Goal: Information Seeking & Learning: Check status

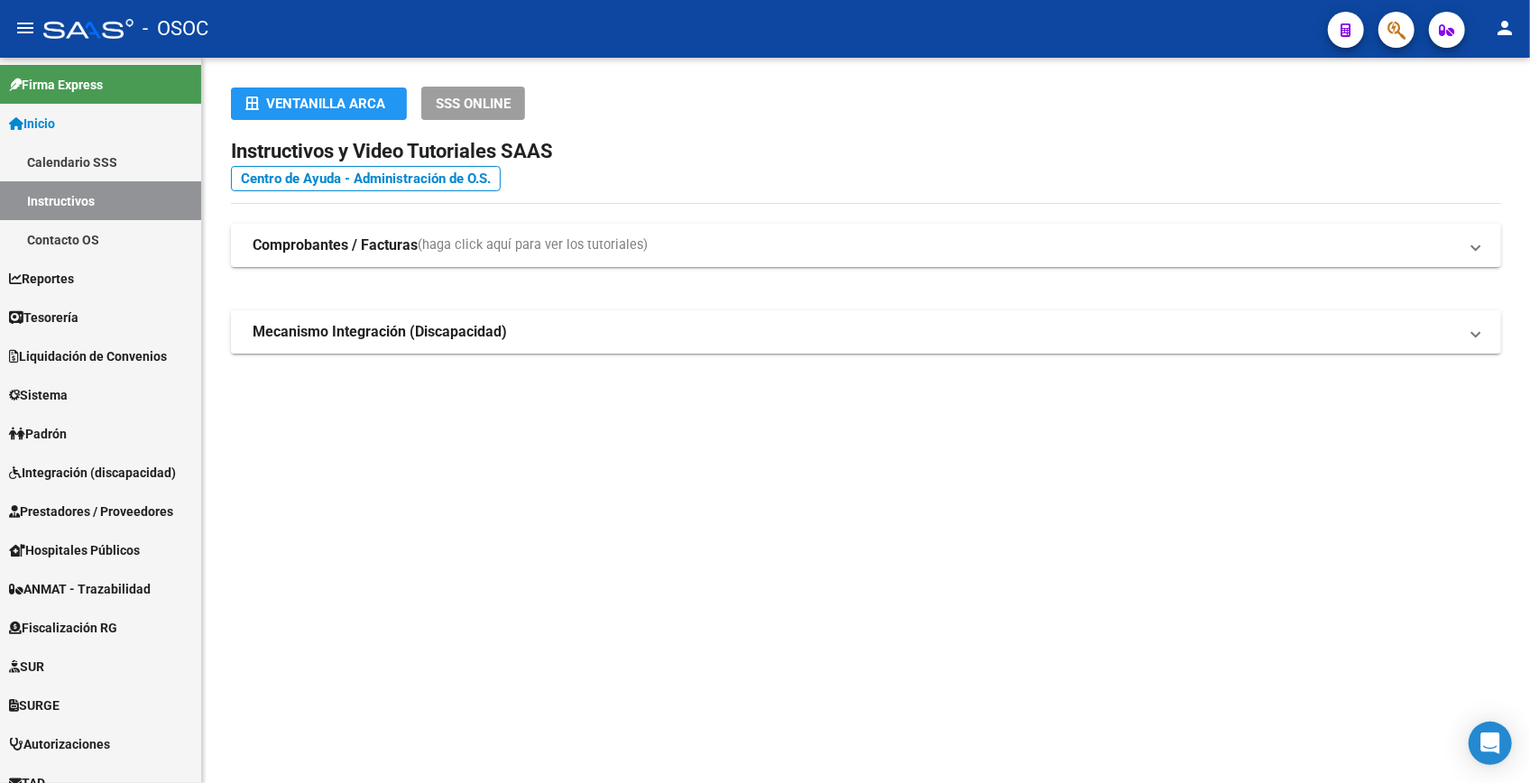
drag, startPoint x: 0, startPoint y: 0, endPoint x: 1389, endPoint y: 42, distance: 1390.1
click at [1389, 42] on span "button" at bounding box center [1397, 30] width 18 height 37
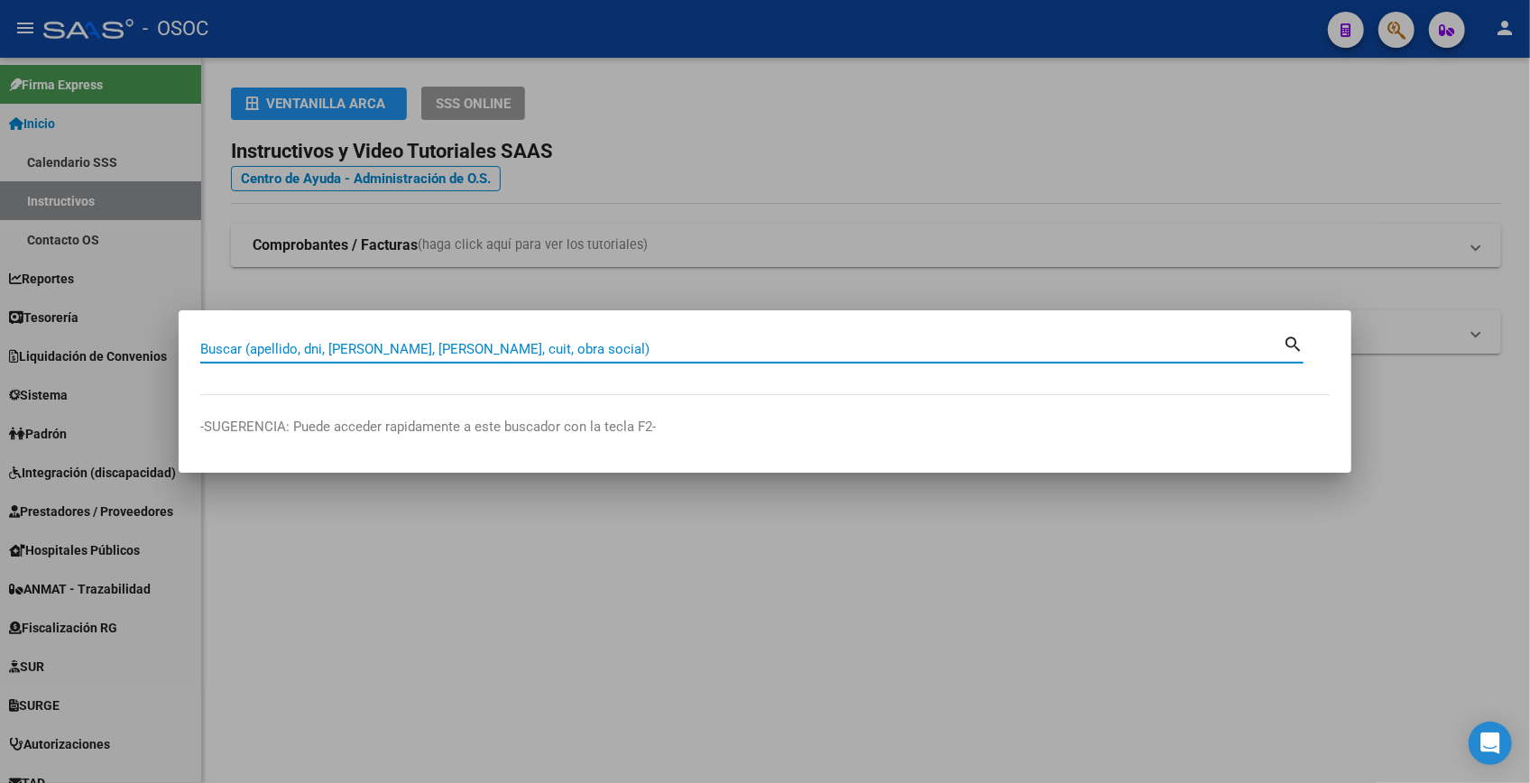
paste input "27-42470313-9"
type input "42470313"
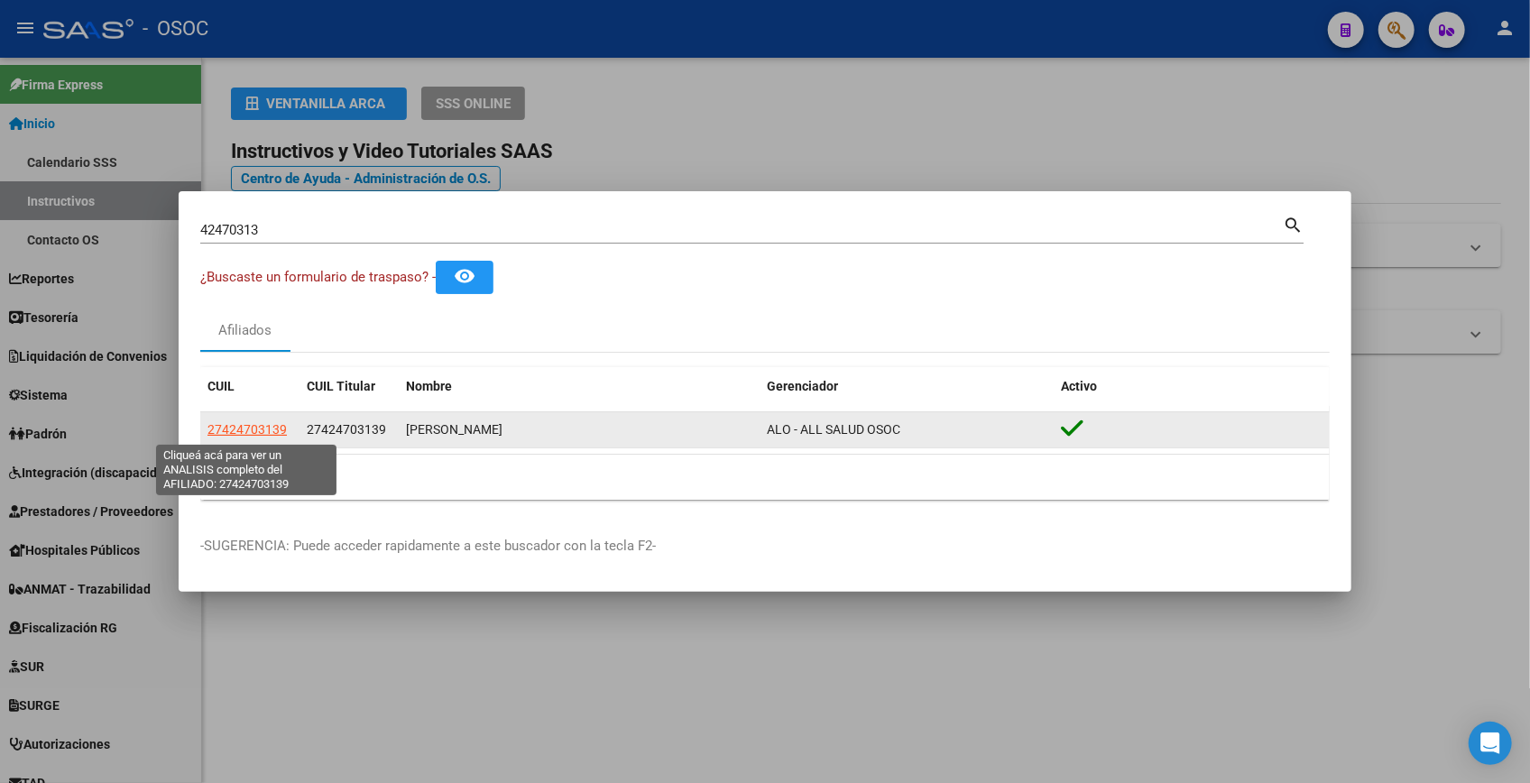
click at [258, 436] on span "27424703139" at bounding box center [247, 429] width 79 height 14
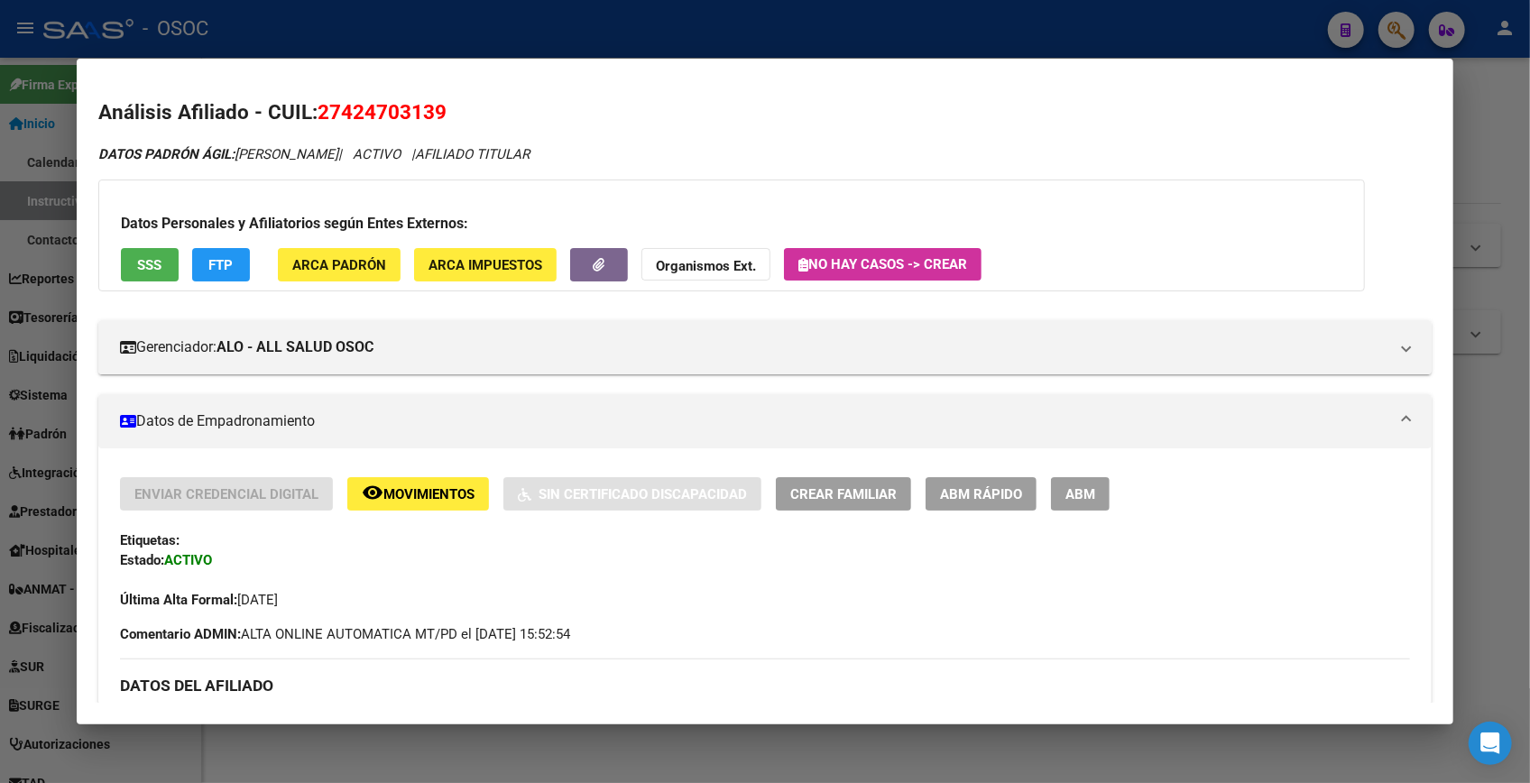
drag, startPoint x: 343, startPoint y: 112, endPoint x: 432, endPoint y: 123, distance: 90.0
click at [432, 123] on span "27424703139" at bounding box center [382, 111] width 129 height 23
copy span "42470313"
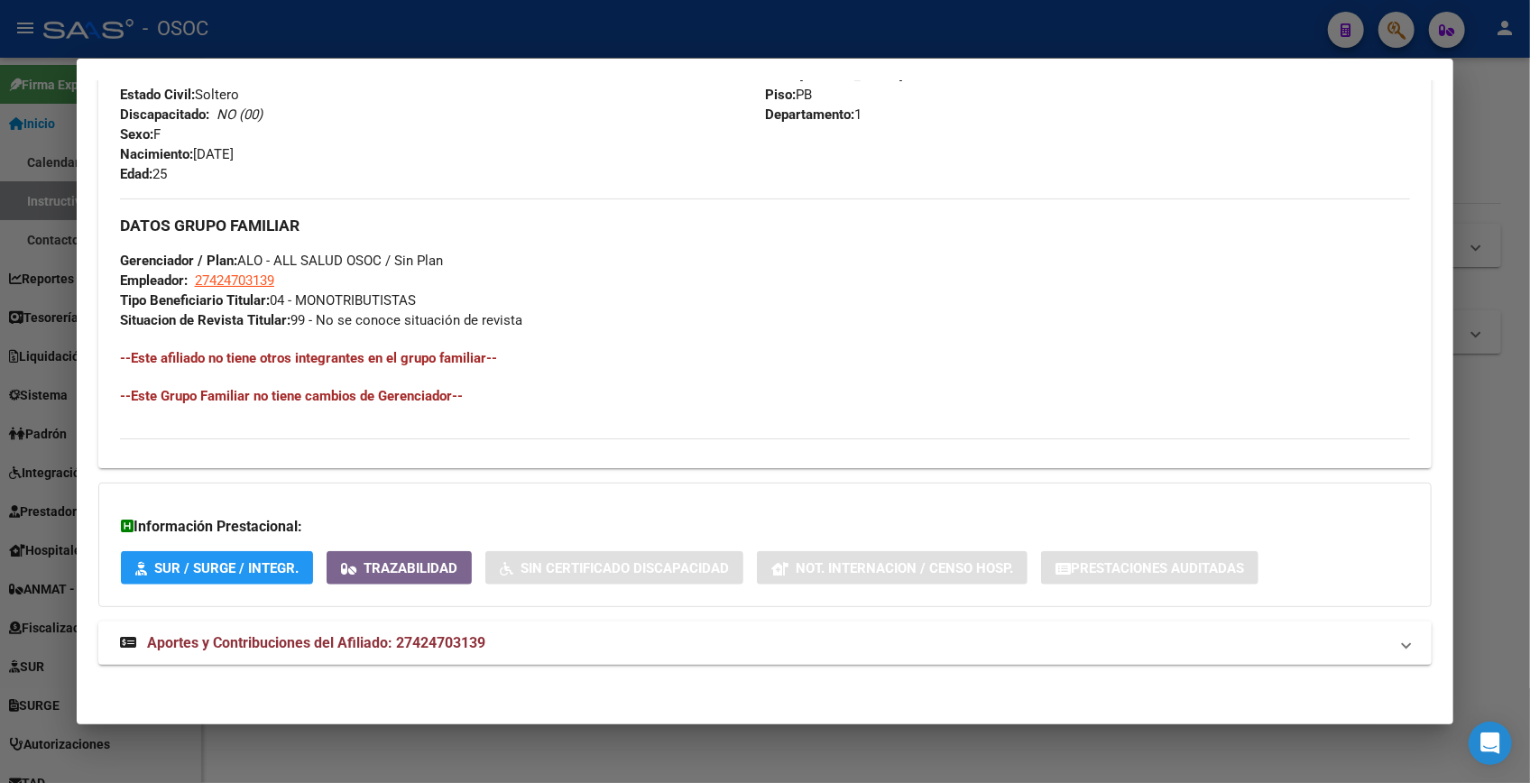
scroll to position [726, 0]
click at [384, 645] on span "Aportes y Contribuciones del Afiliado: 27424703139" at bounding box center [316, 641] width 338 height 17
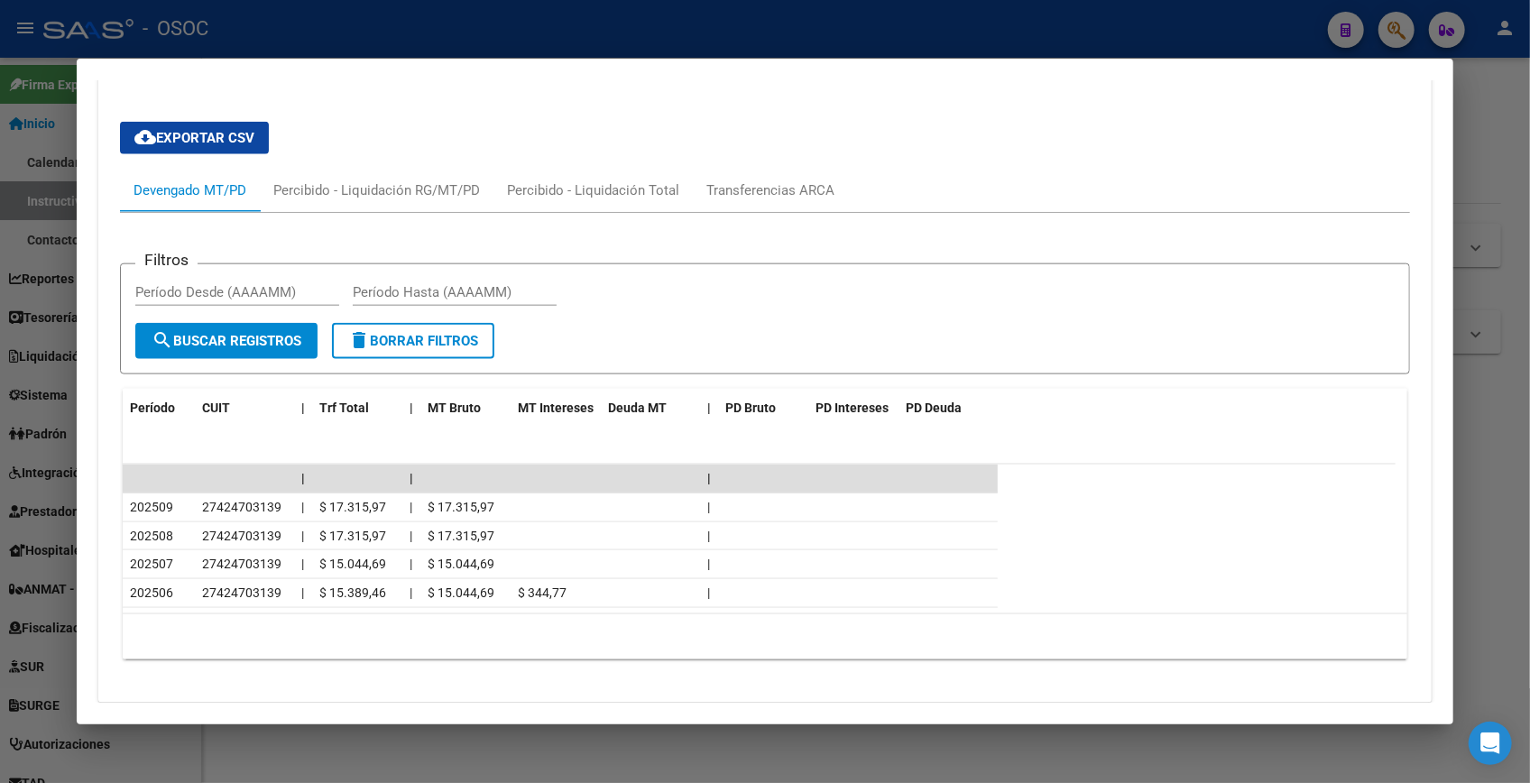
scroll to position [1363, 0]
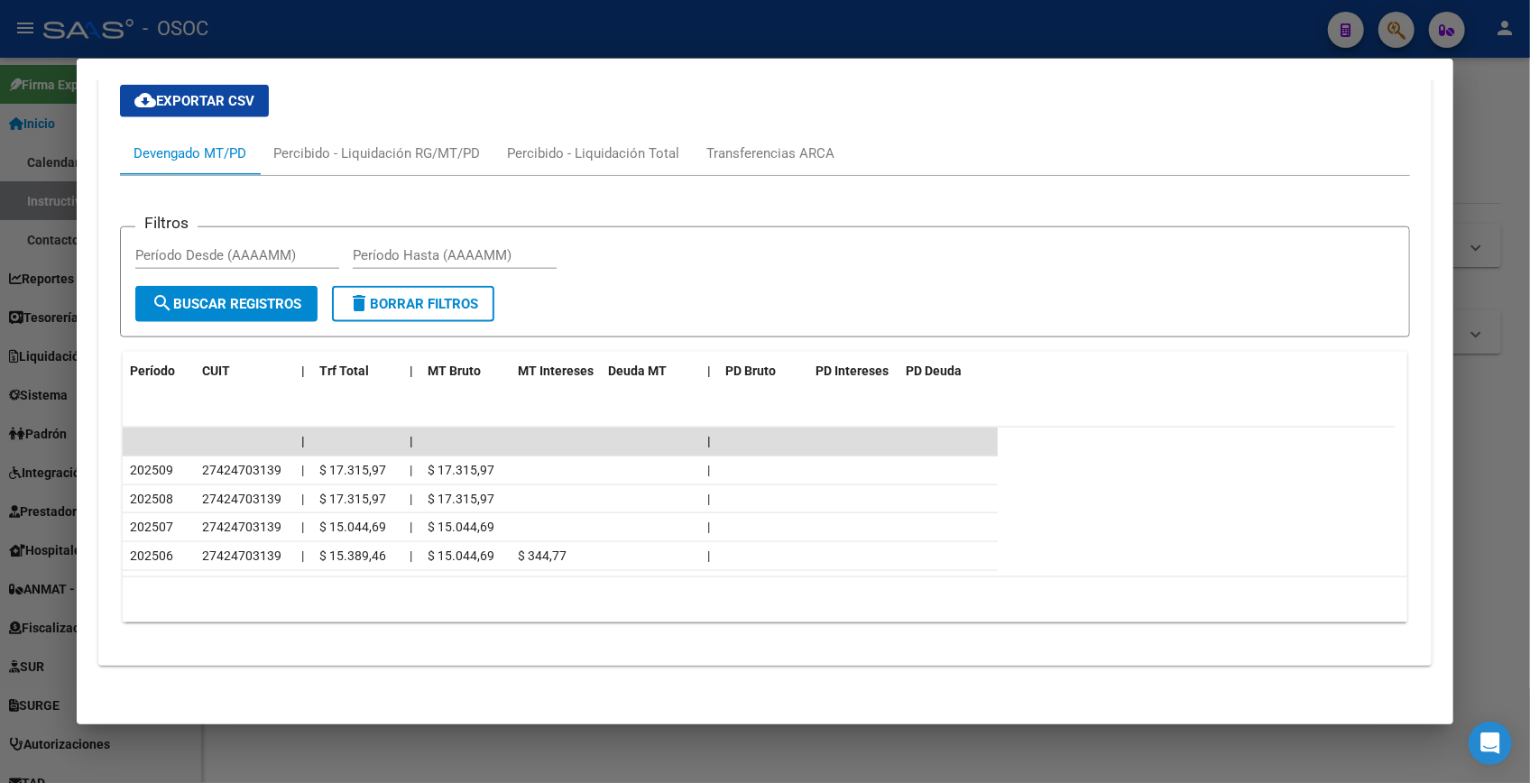
click at [1489, 160] on div at bounding box center [765, 391] width 1530 height 783
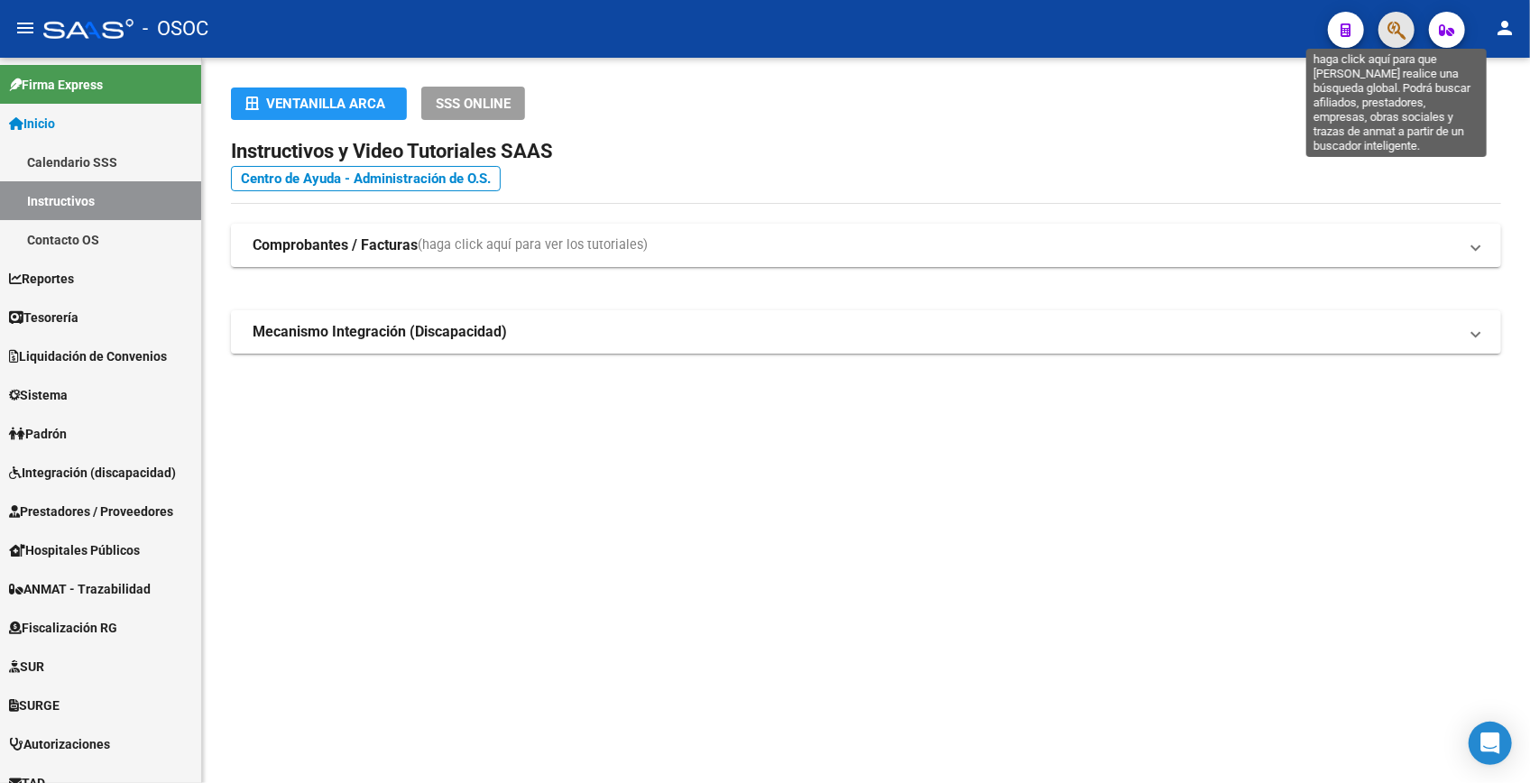
click at [1398, 29] on icon "button" at bounding box center [1397, 30] width 18 height 21
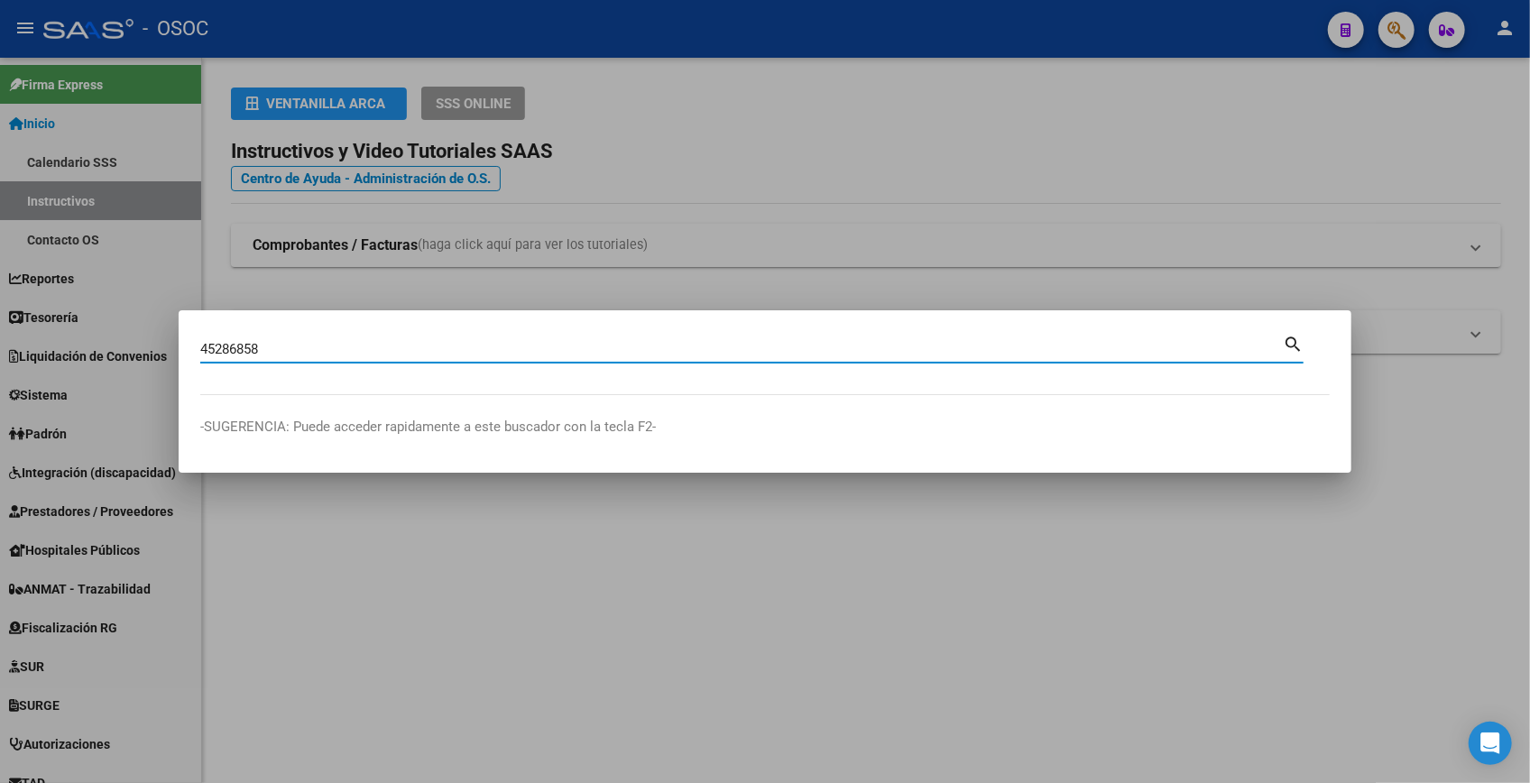
type input "45286858"
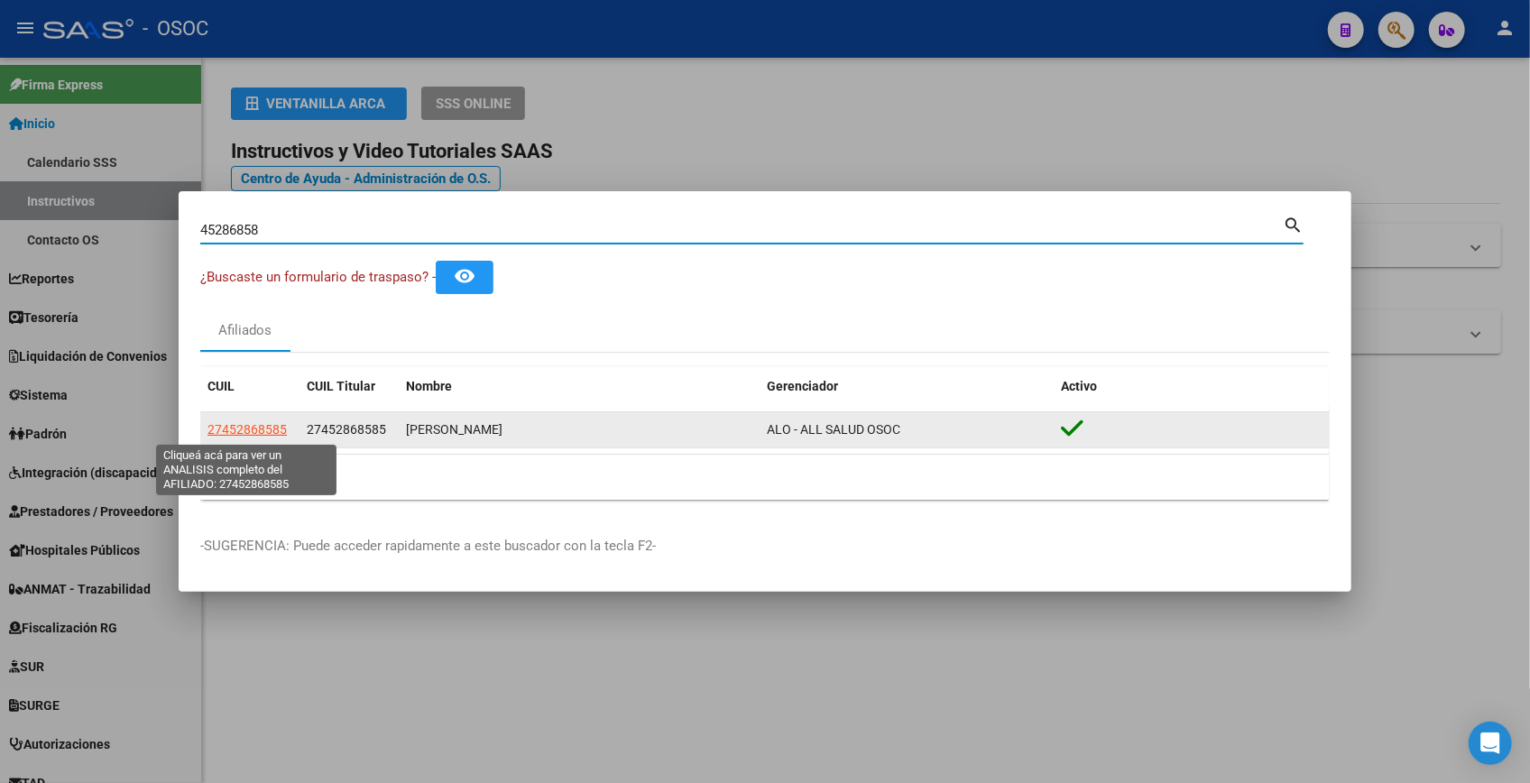
click at [262, 424] on span "27452868585" at bounding box center [247, 429] width 79 height 14
type textarea "27452868585"
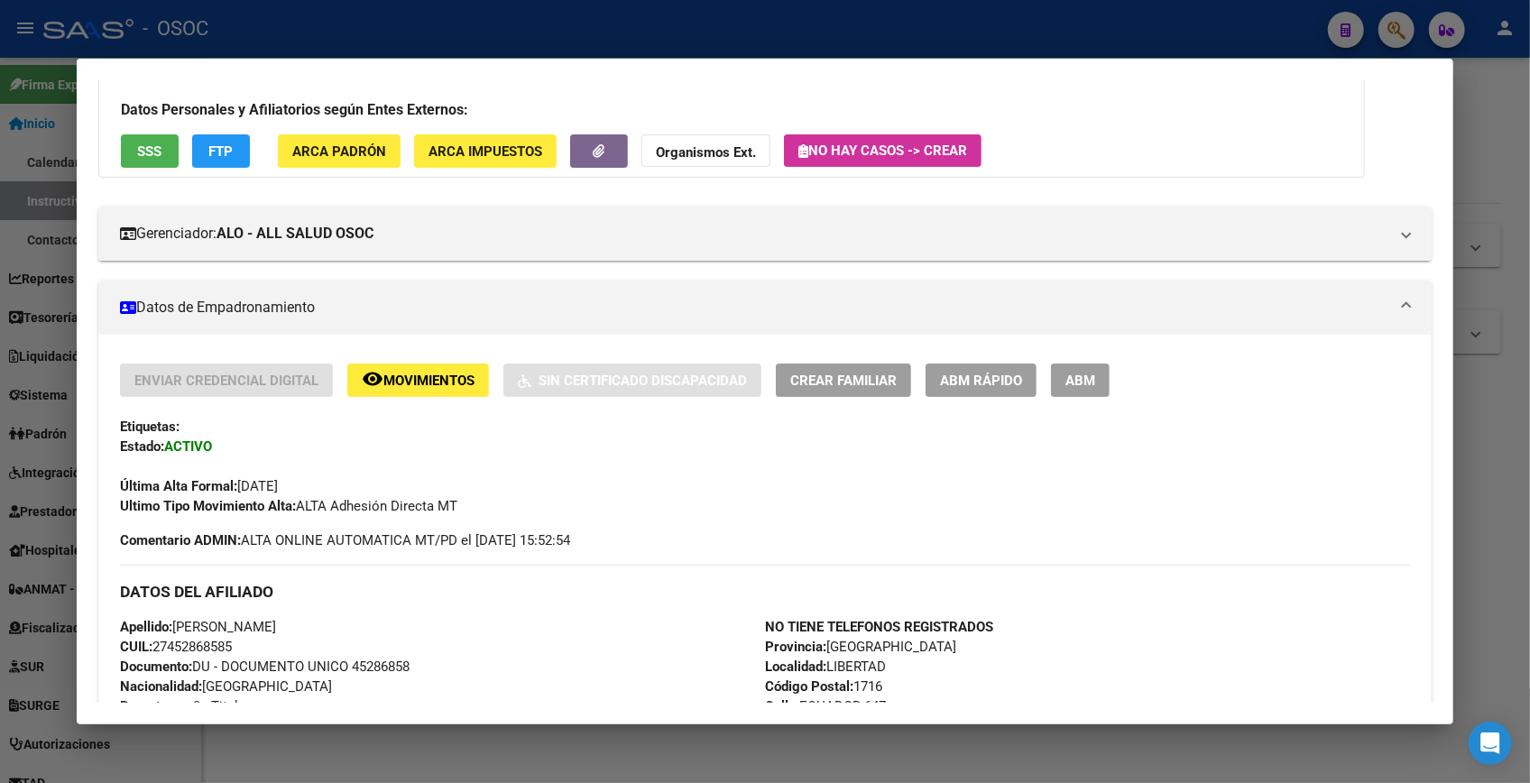
scroll to position [0, 0]
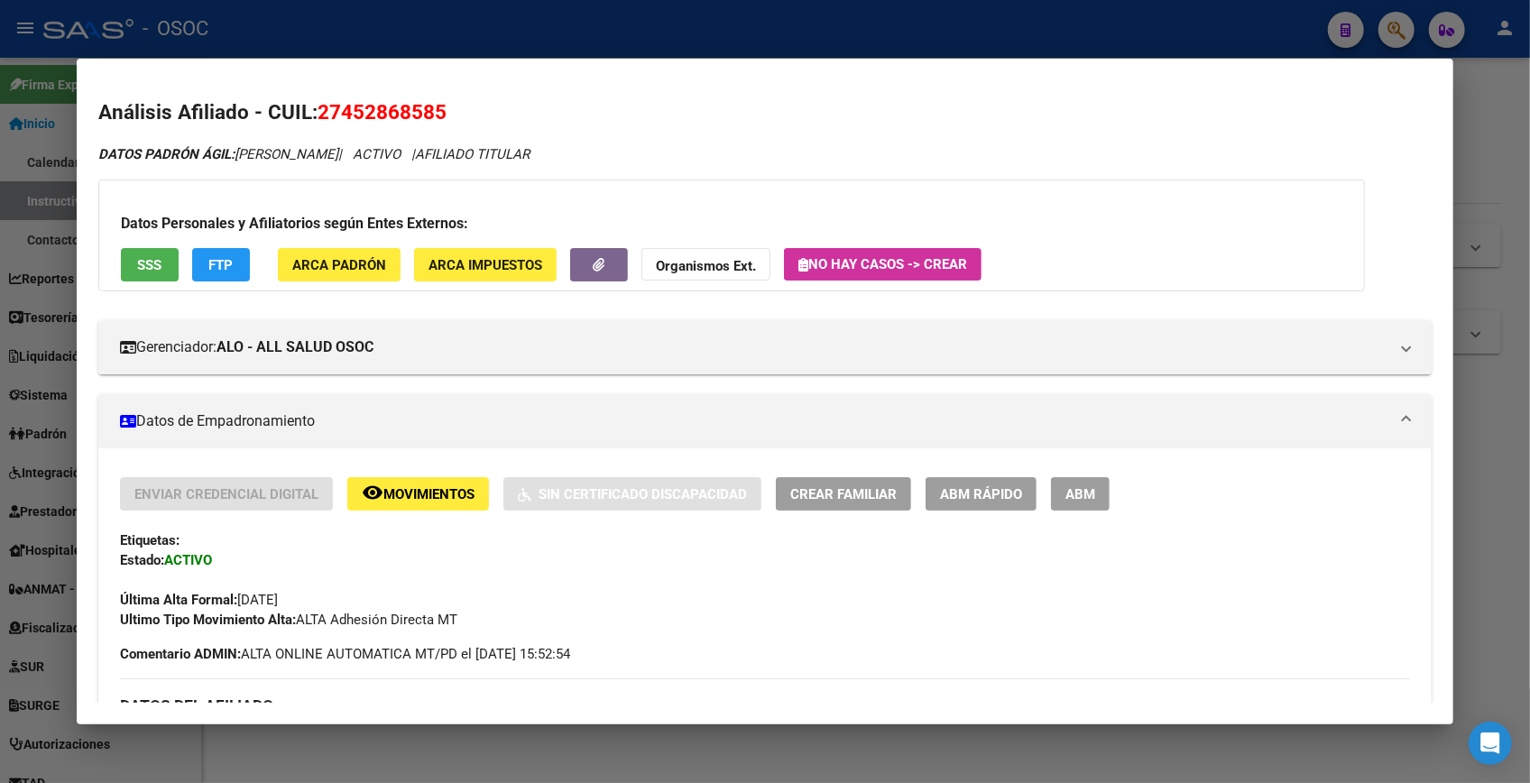
drag, startPoint x: 341, startPoint y: 117, endPoint x: 433, endPoint y: 114, distance: 92.1
click at [433, 114] on span "27452868585" at bounding box center [382, 111] width 129 height 23
copy span "45286858"
click at [1503, 162] on div at bounding box center [765, 391] width 1530 height 783
click at [1501, 159] on div at bounding box center [765, 391] width 1530 height 783
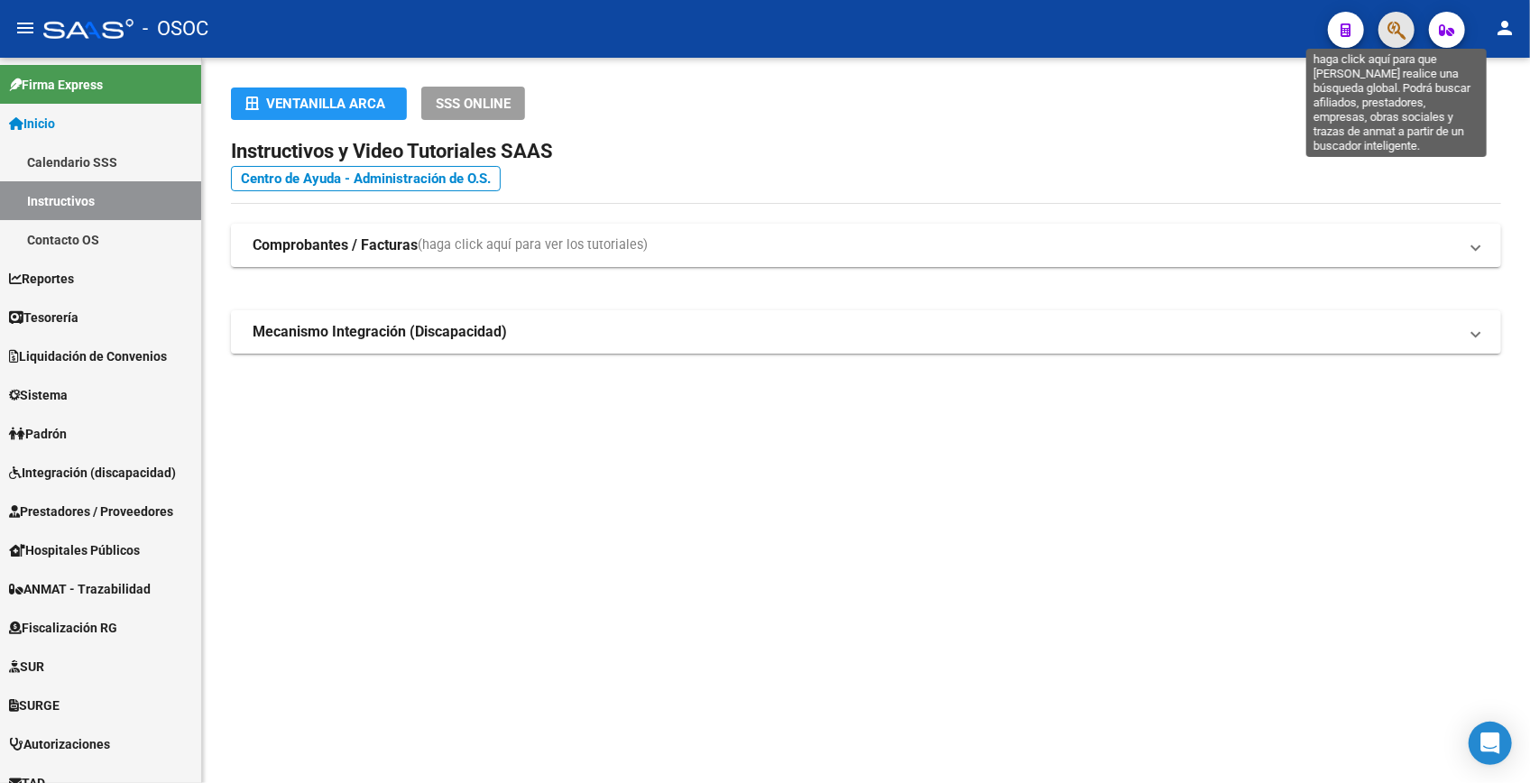
click at [1401, 21] on icon "button" at bounding box center [1397, 30] width 18 height 21
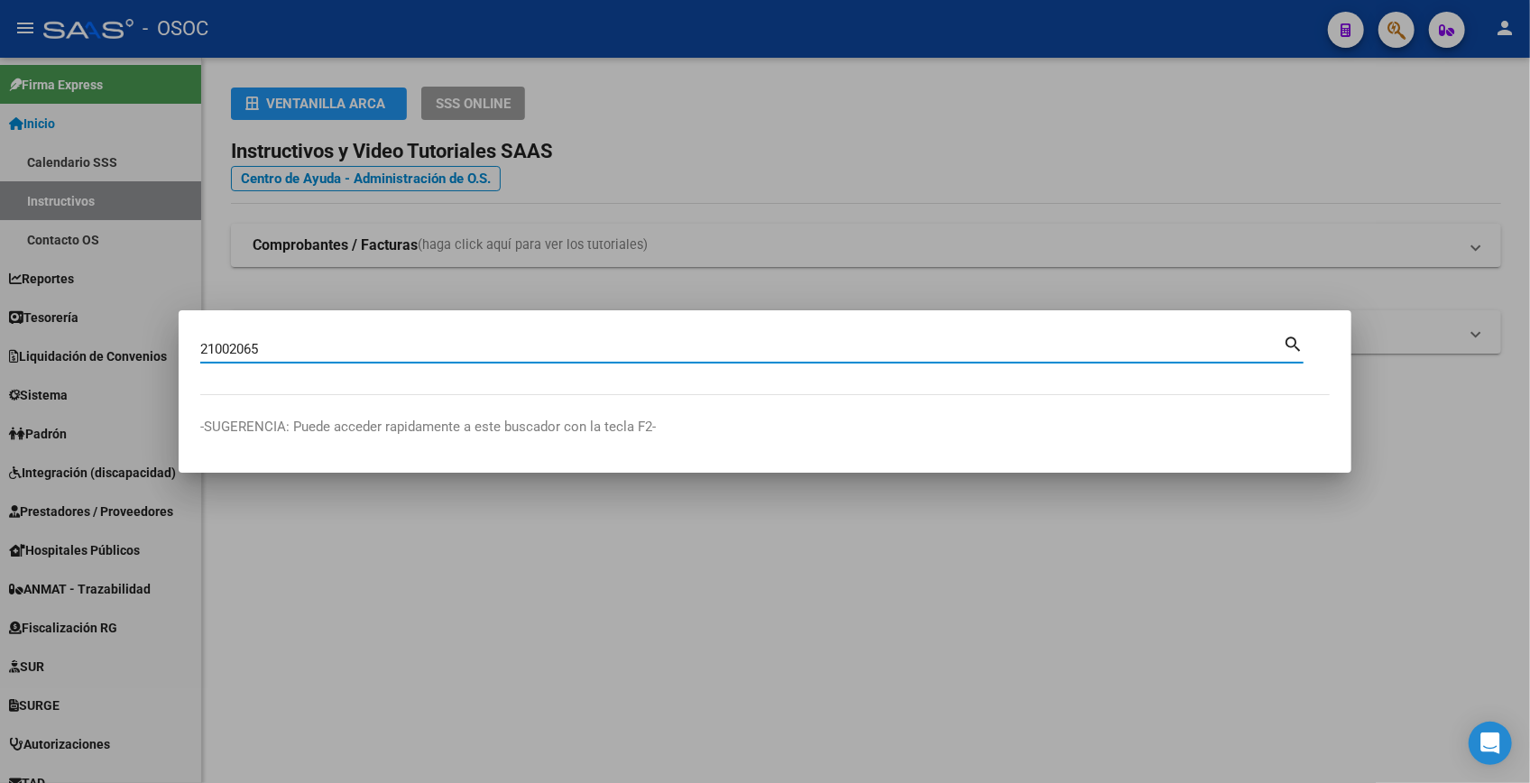
type input "21002065"
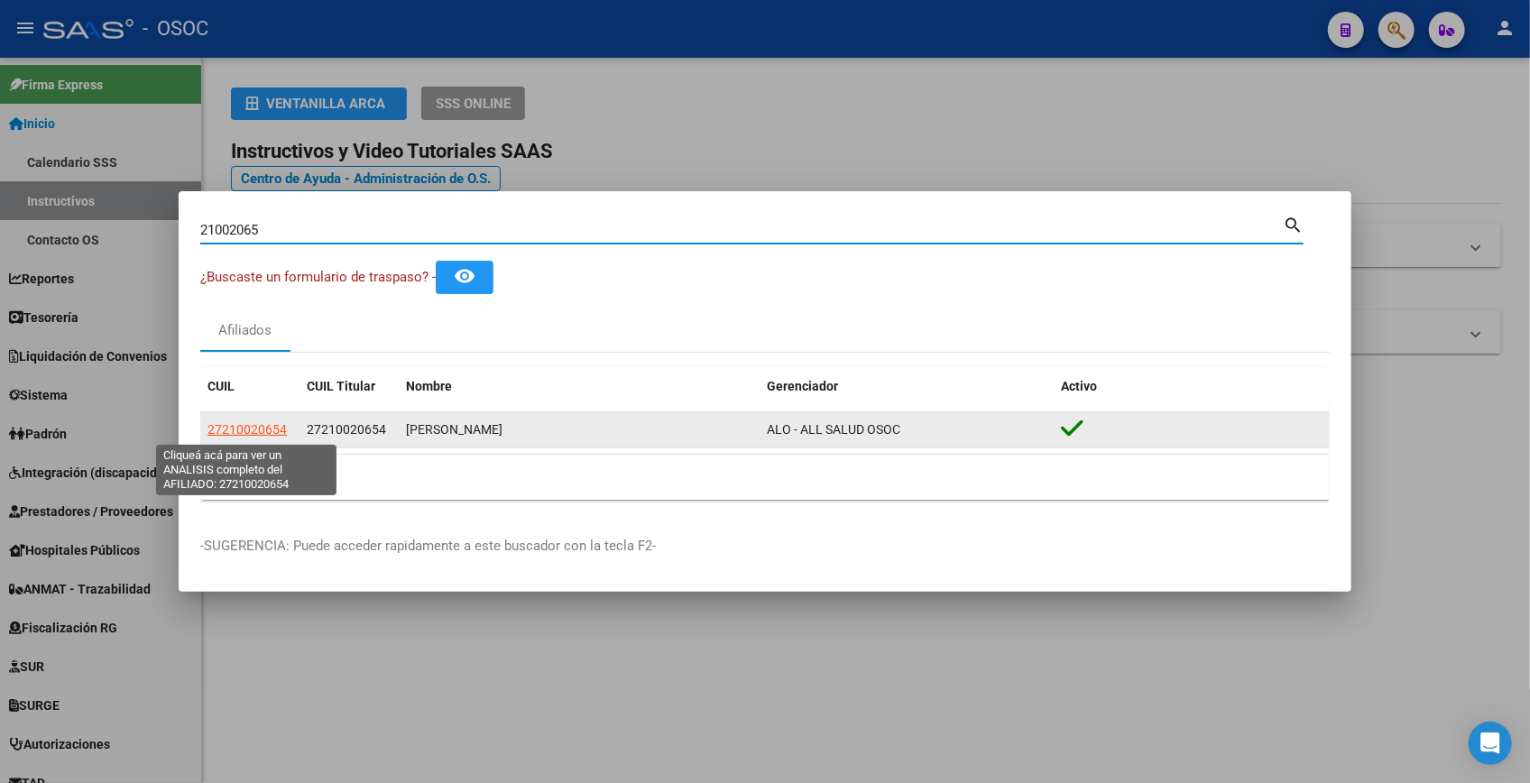
click at [253, 429] on span "27210020654" at bounding box center [247, 429] width 79 height 14
type textarea "27210020654"
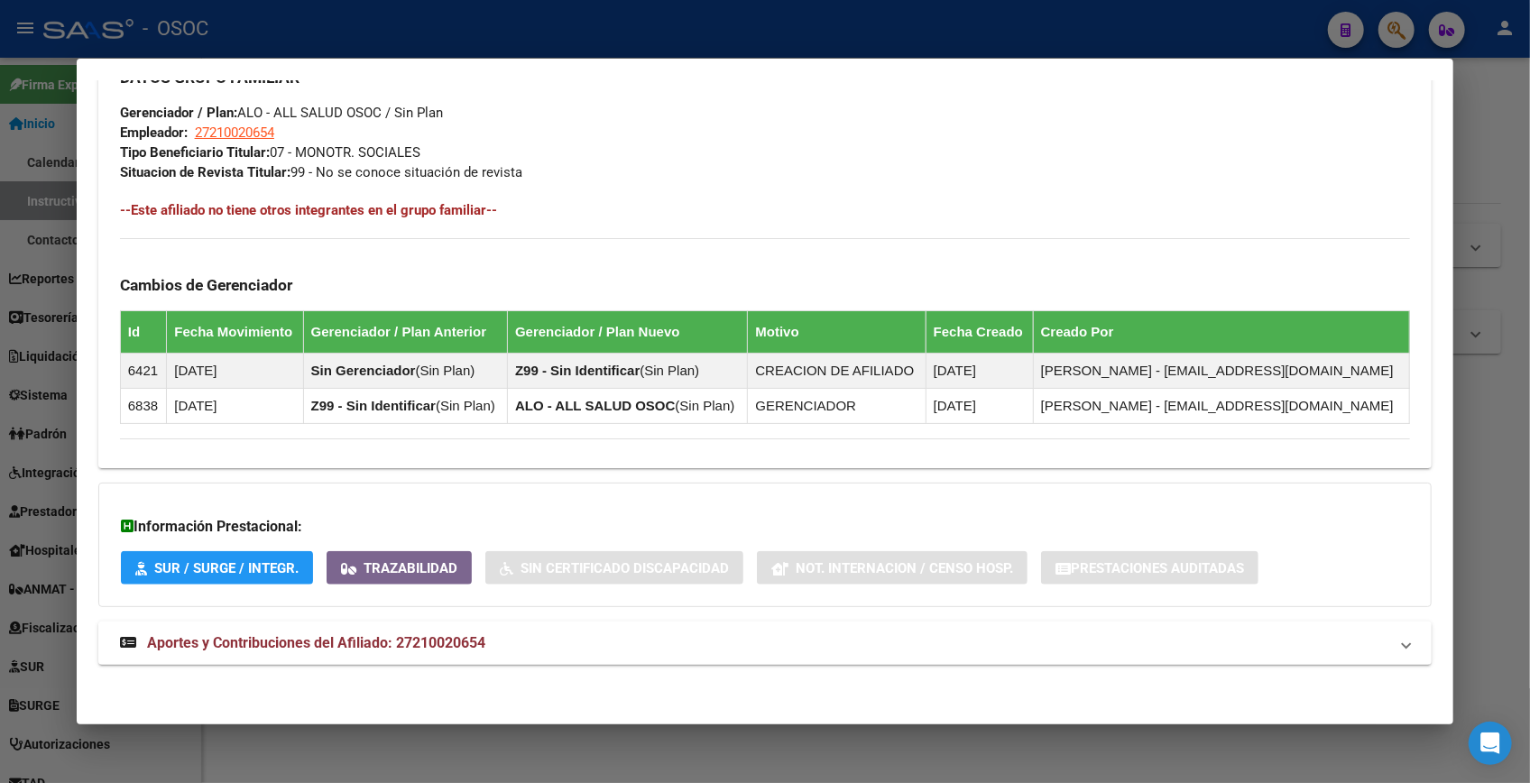
scroll to position [860, 0]
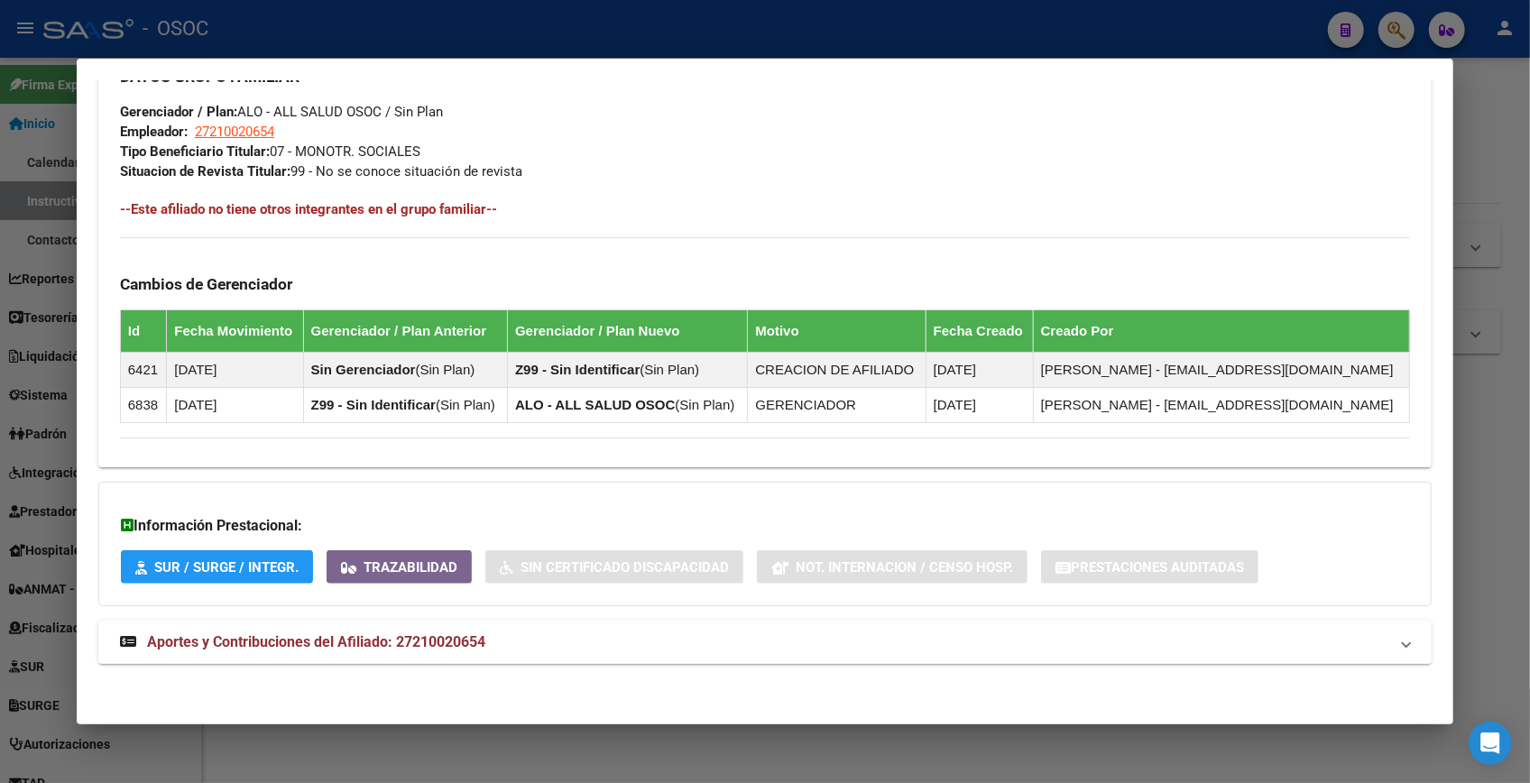
click at [450, 625] on mat-expansion-panel-header "Aportes y Contribuciones del Afiliado: 27210020654" at bounding box center [765, 642] width 1334 height 43
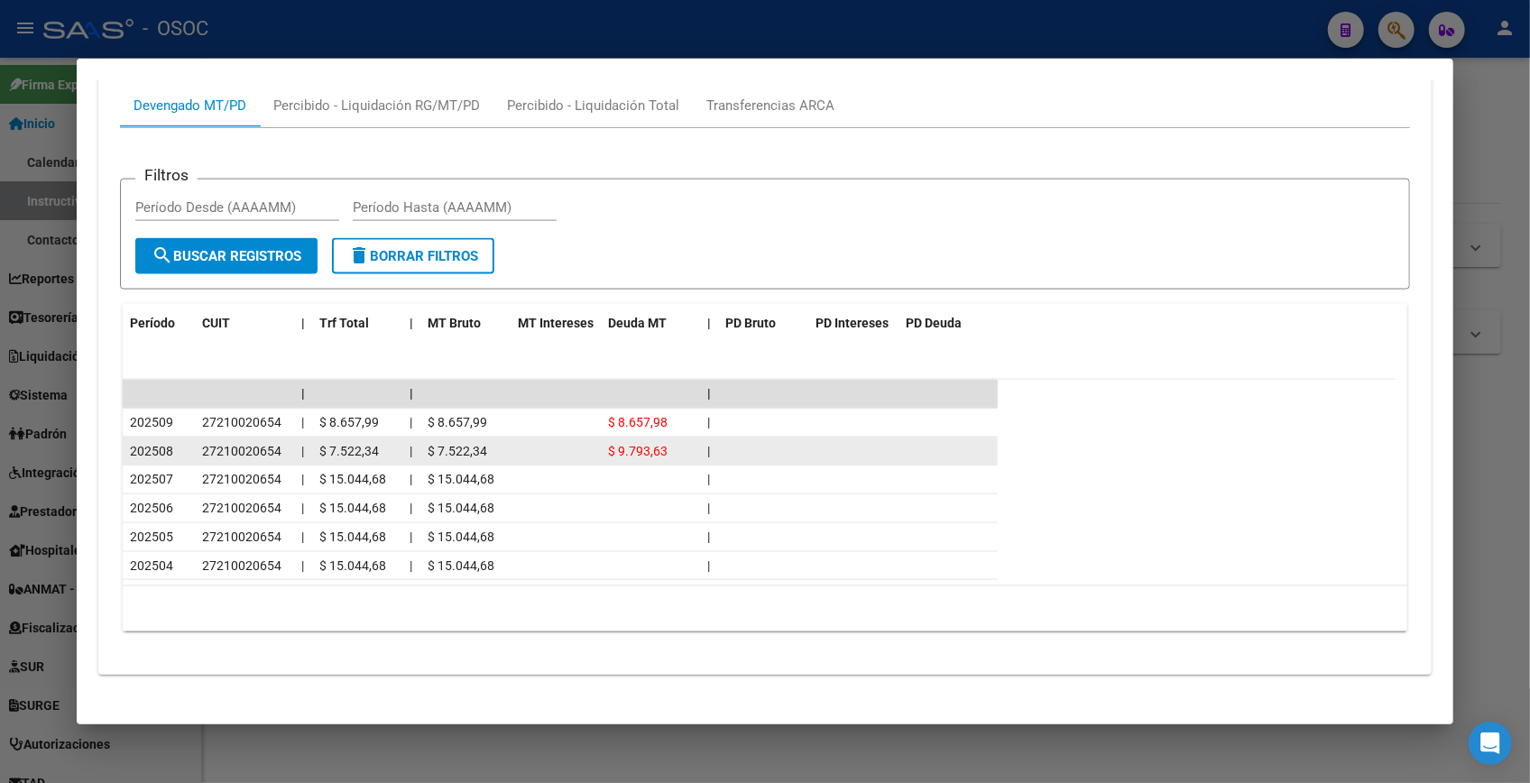
scroll to position [1554, 0]
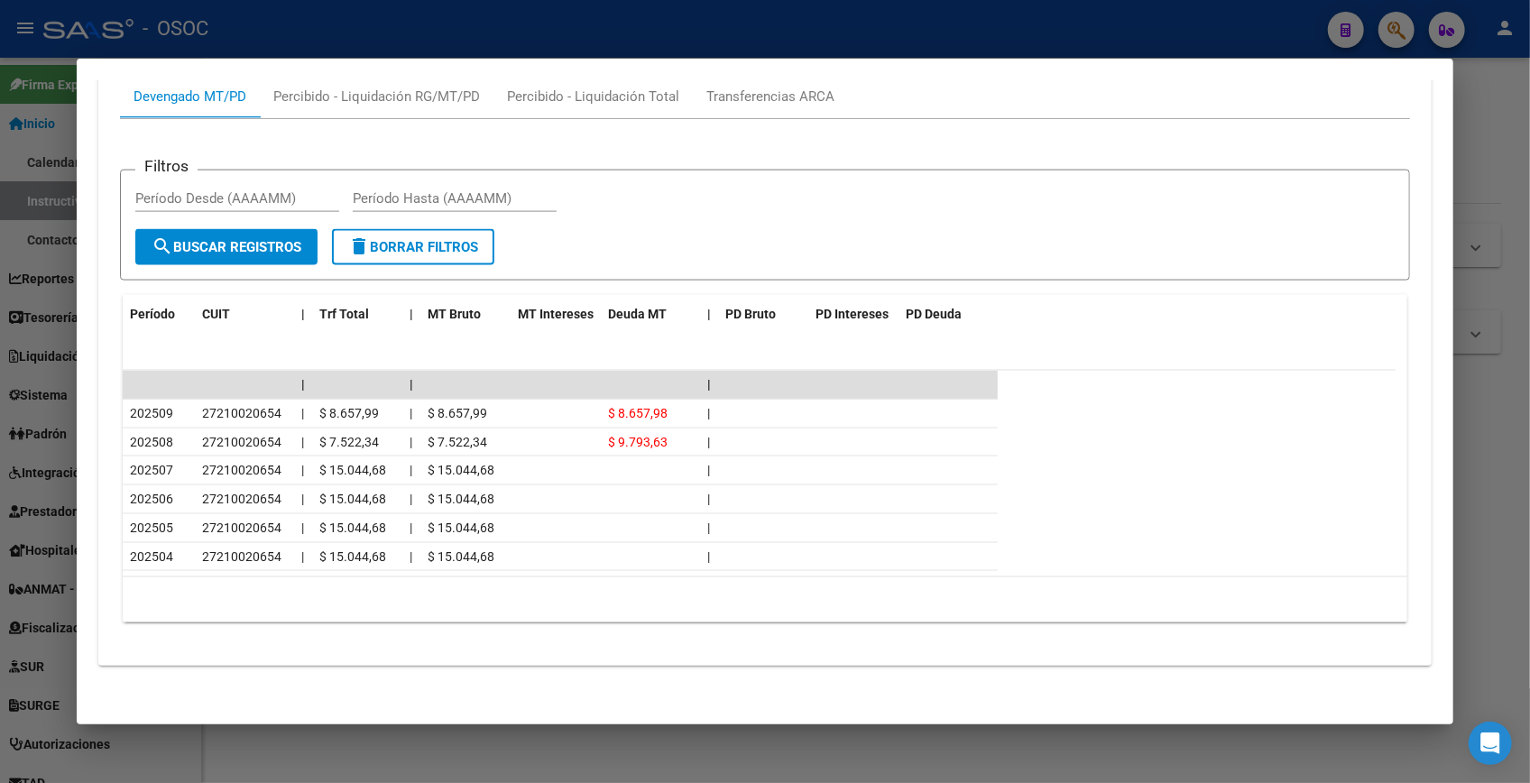
click at [271, 31] on div at bounding box center [765, 391] width 1530 height 783
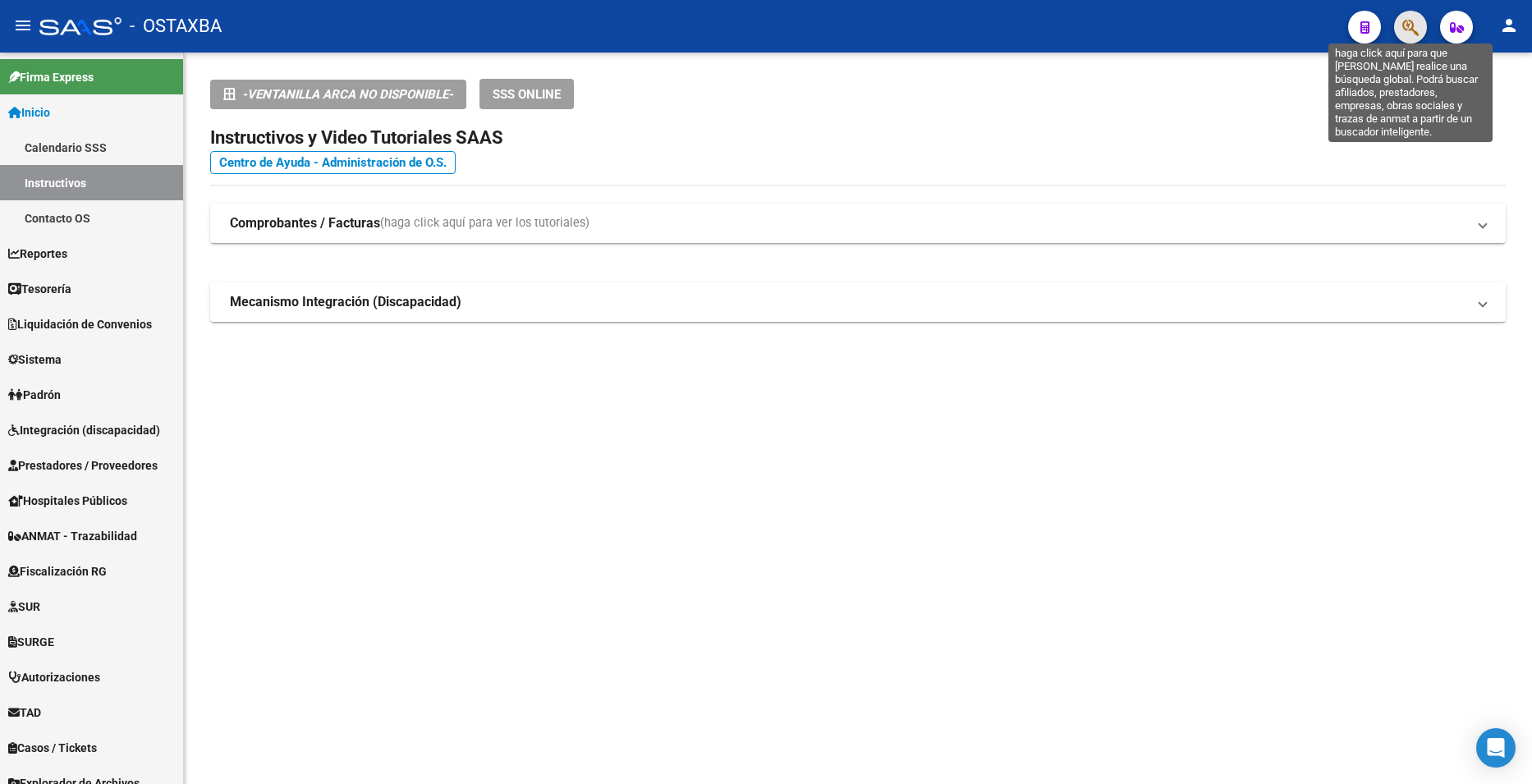
click at [1414, 31] on icon "button" at bounding box center [1410, 27] width 16 height 19
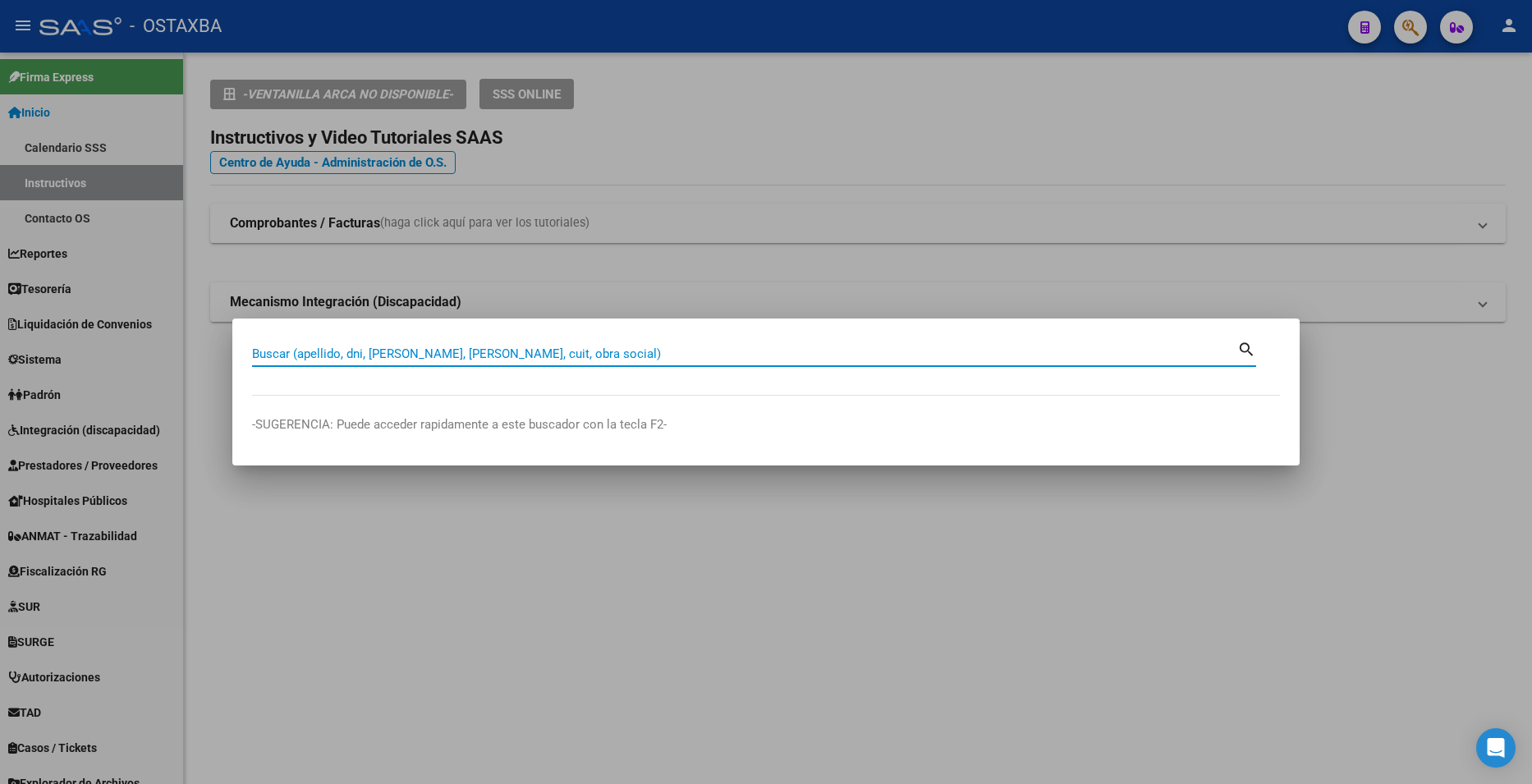
paste input "18 528 885."
type input "18528885"
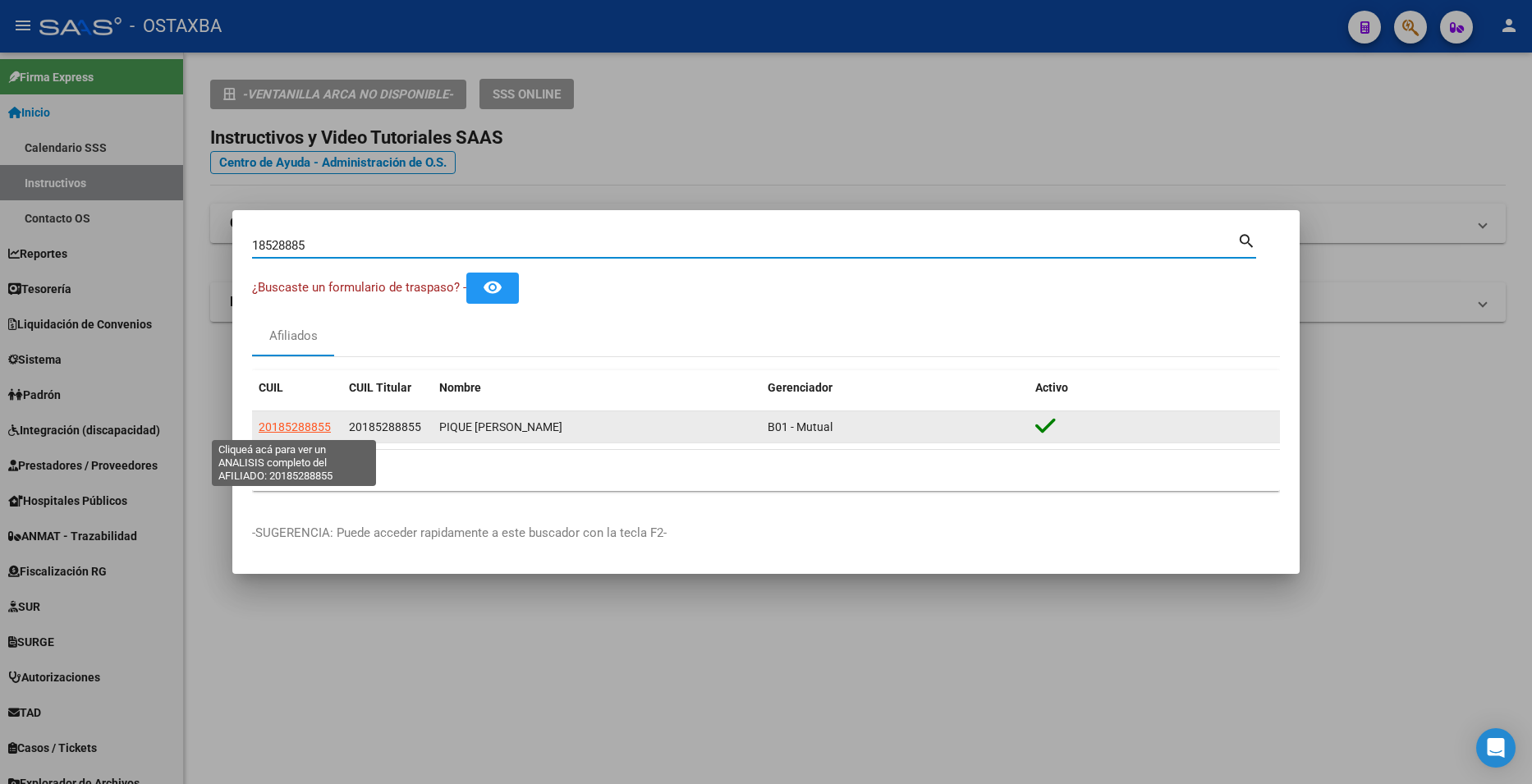
click at [324, 426] on span "20185288855" at bounding box center [294, 427] width 72 height 13
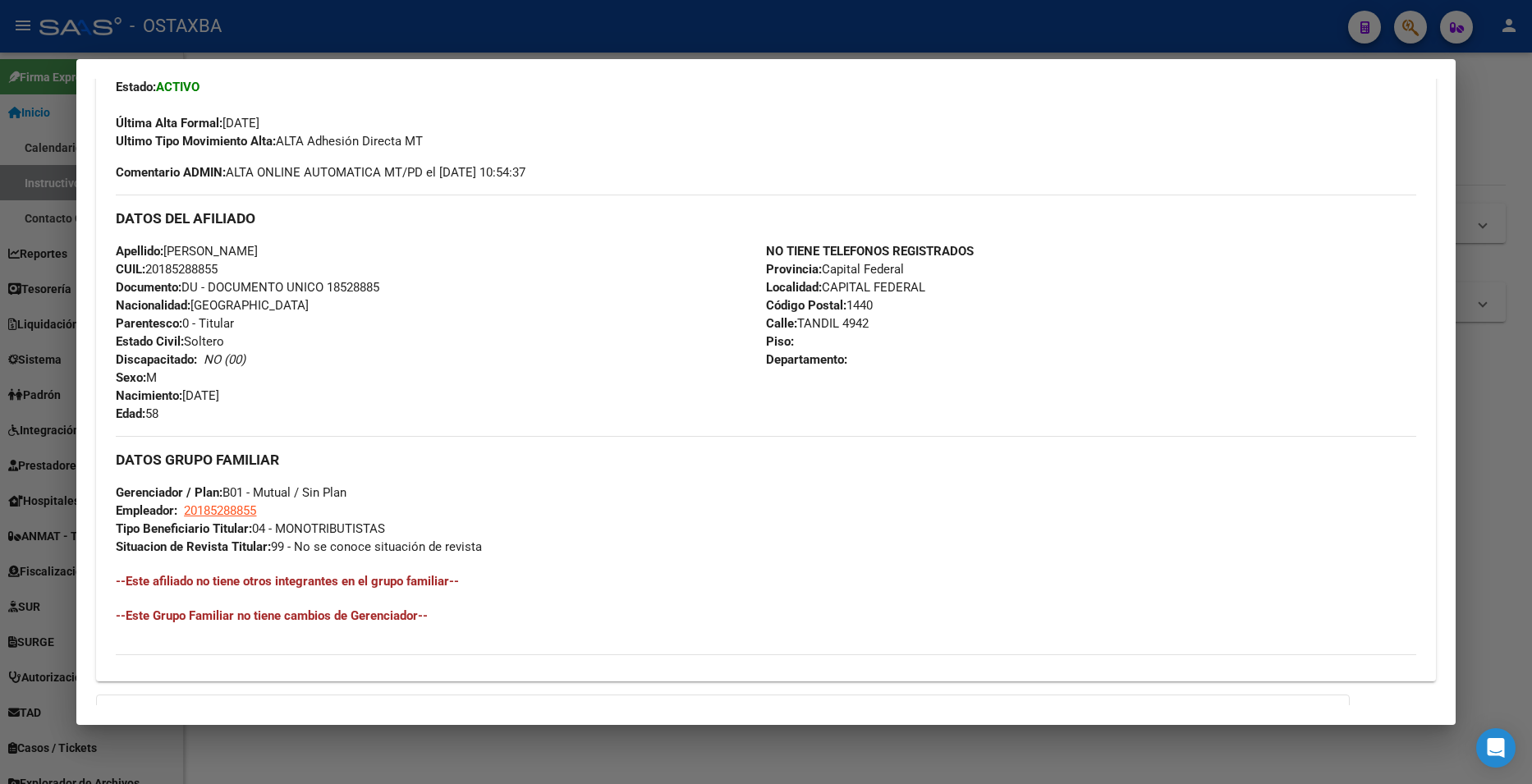
scroll to position [619, 0]
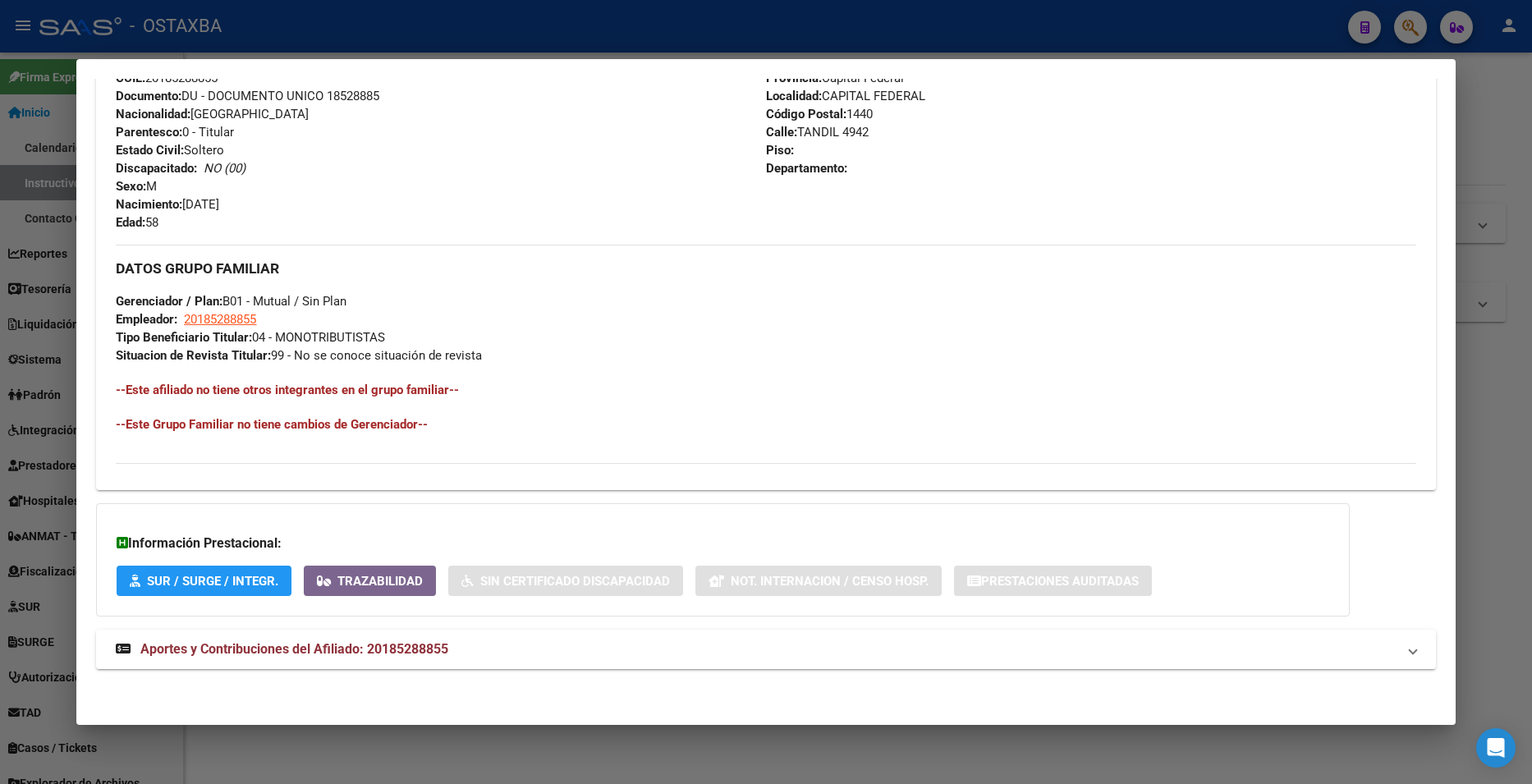
click at [329, 662] on mat-expansion-panel-header "Aportes y Contribuciones del Afiliado: 20185288855" at bounding box center [766, 648] width 1339 height 39
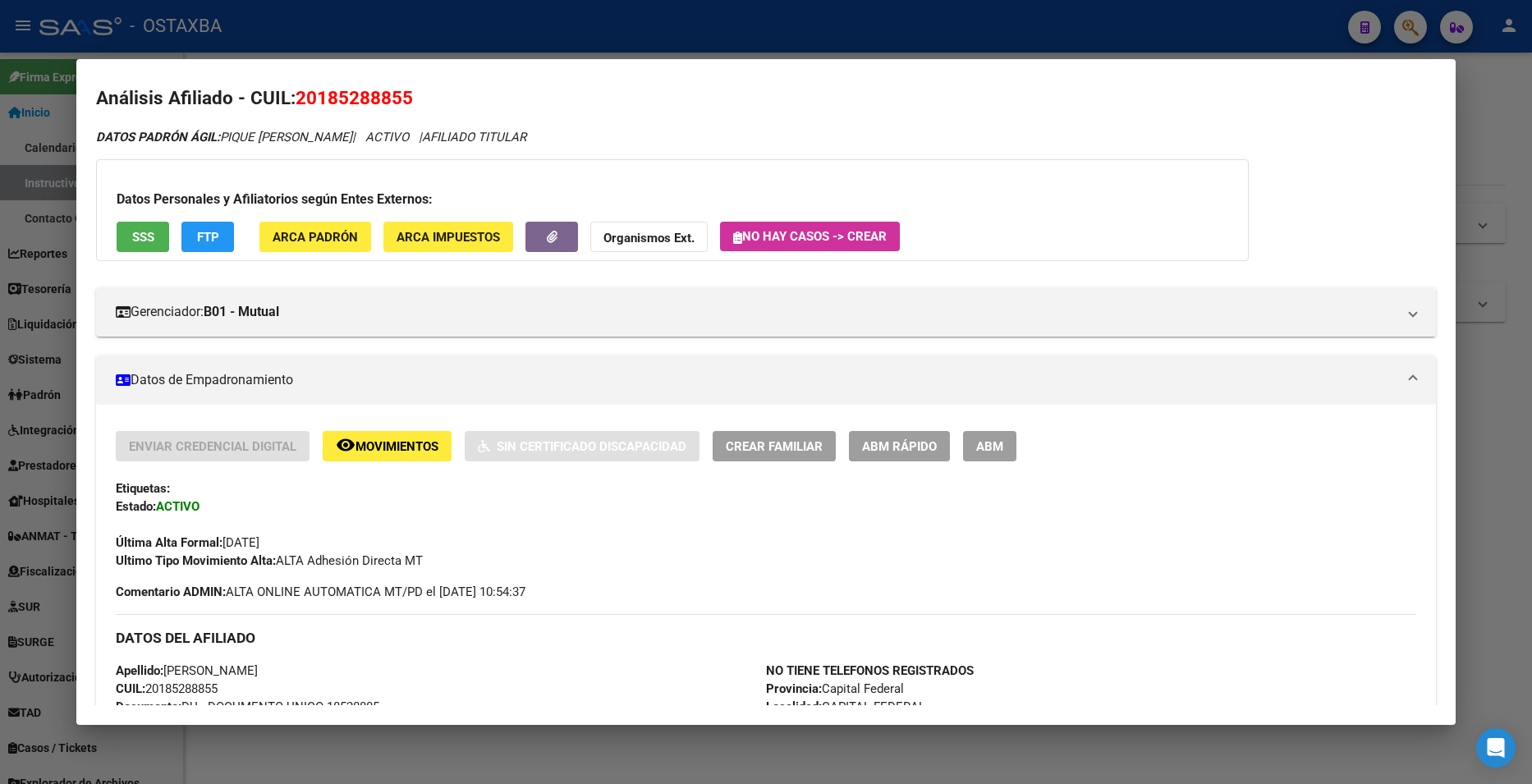
scroll to position [0, 0]
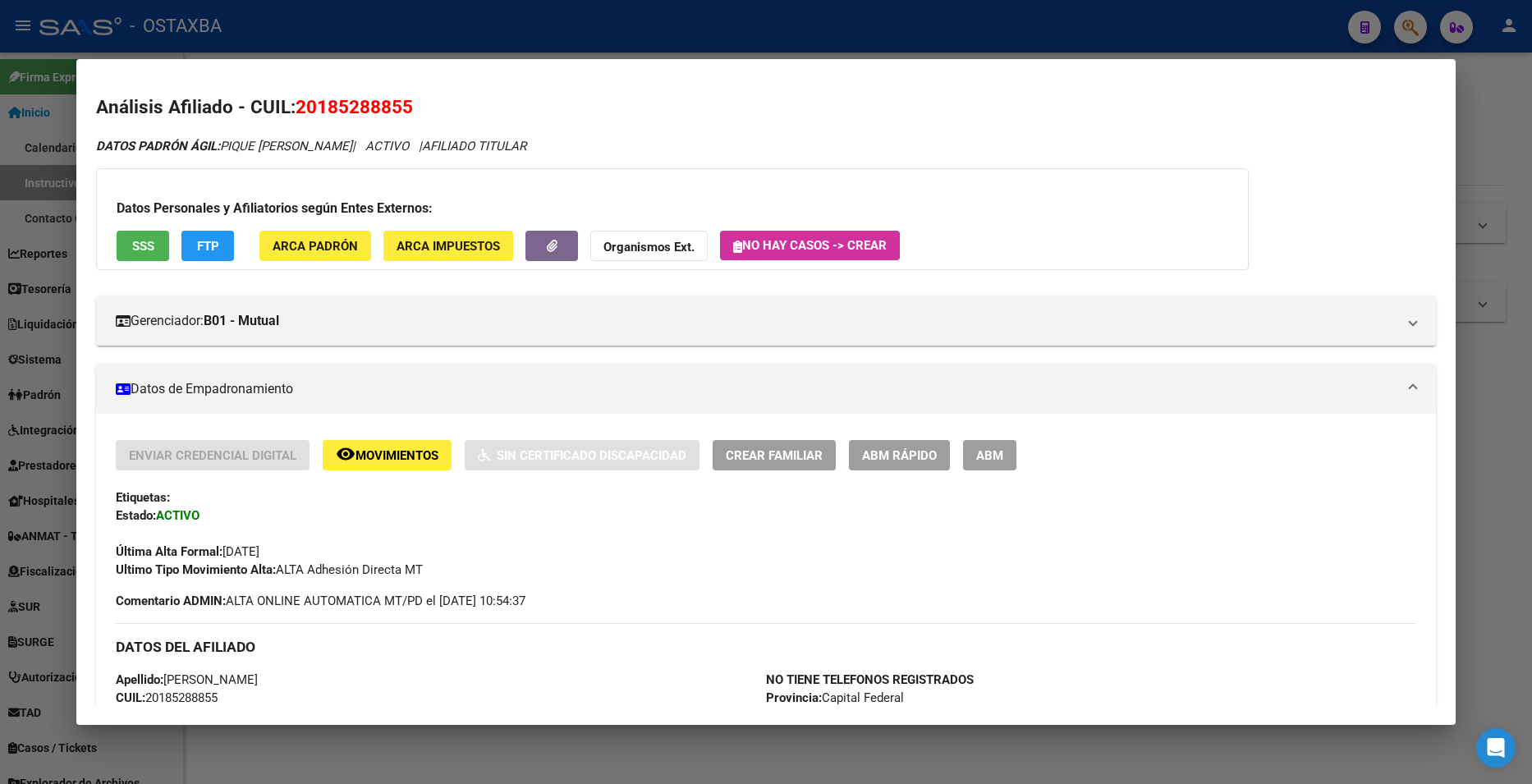
click at [1507, 120] on div at bounding box center [766, 392] width 1532 height 784
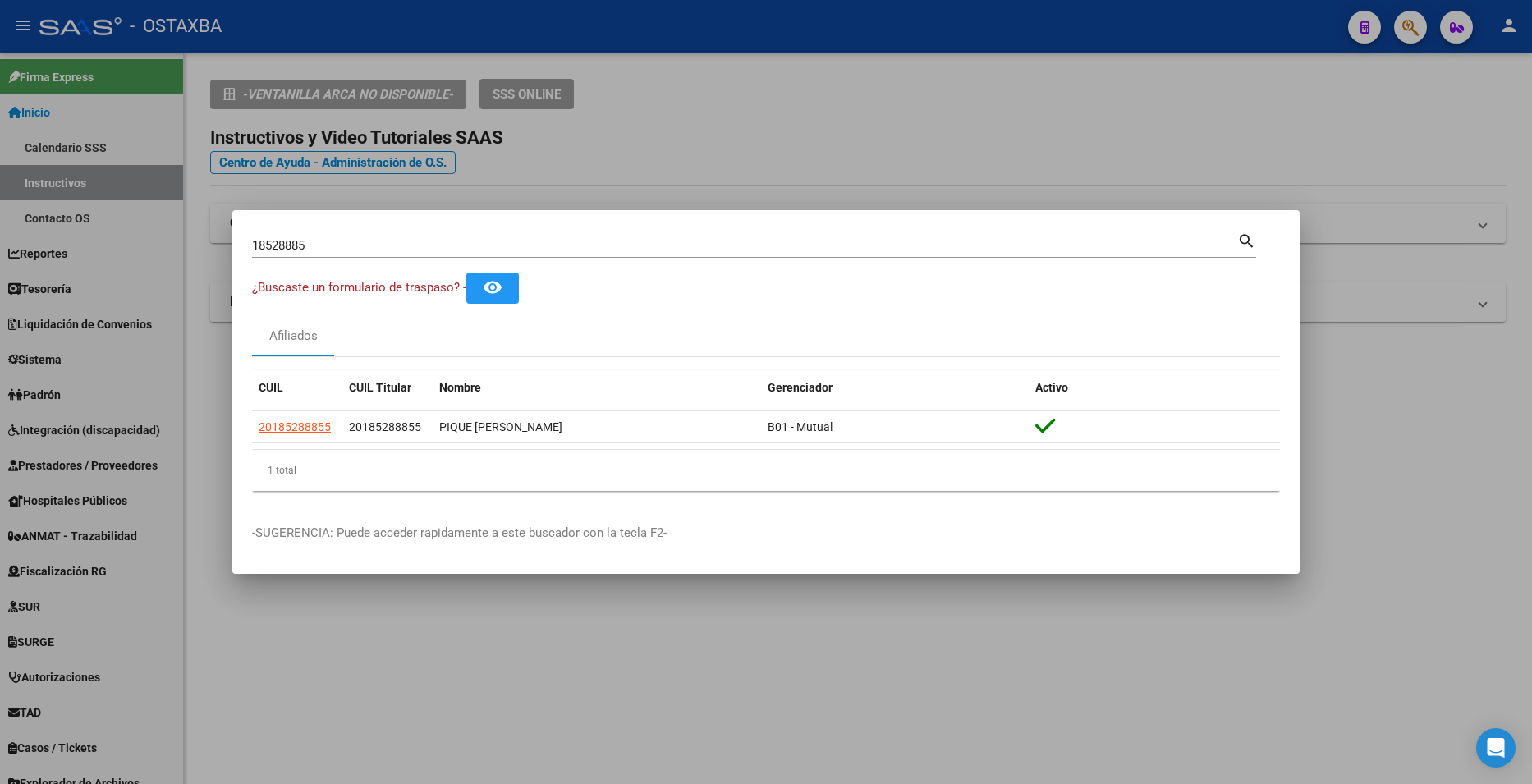
click at [1211, 119] on div at bounding box center [766, 392] width 1532 height 784
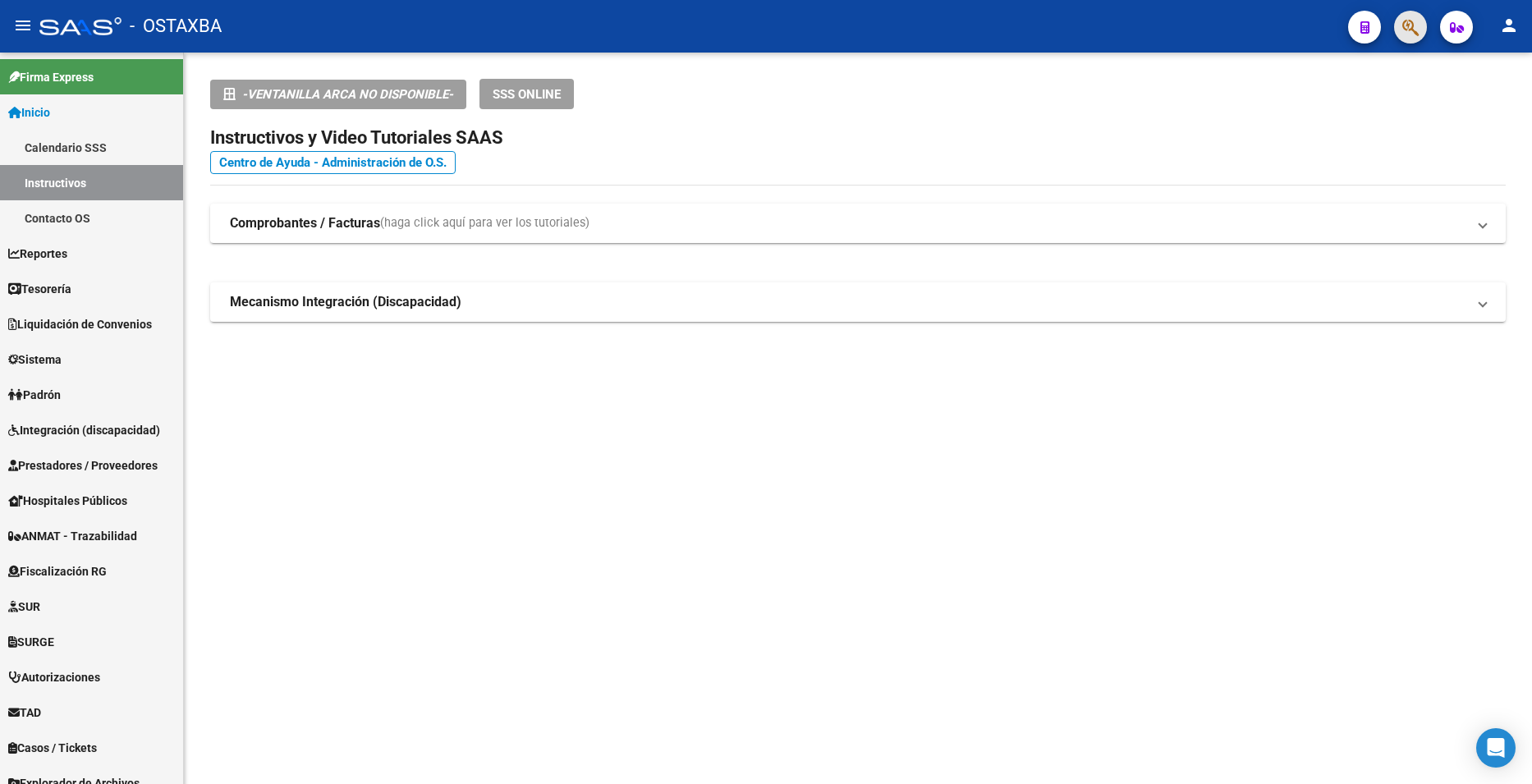
click at [1411, 38] on span "button" at bounding box center [1410, 27] width 16 height 34
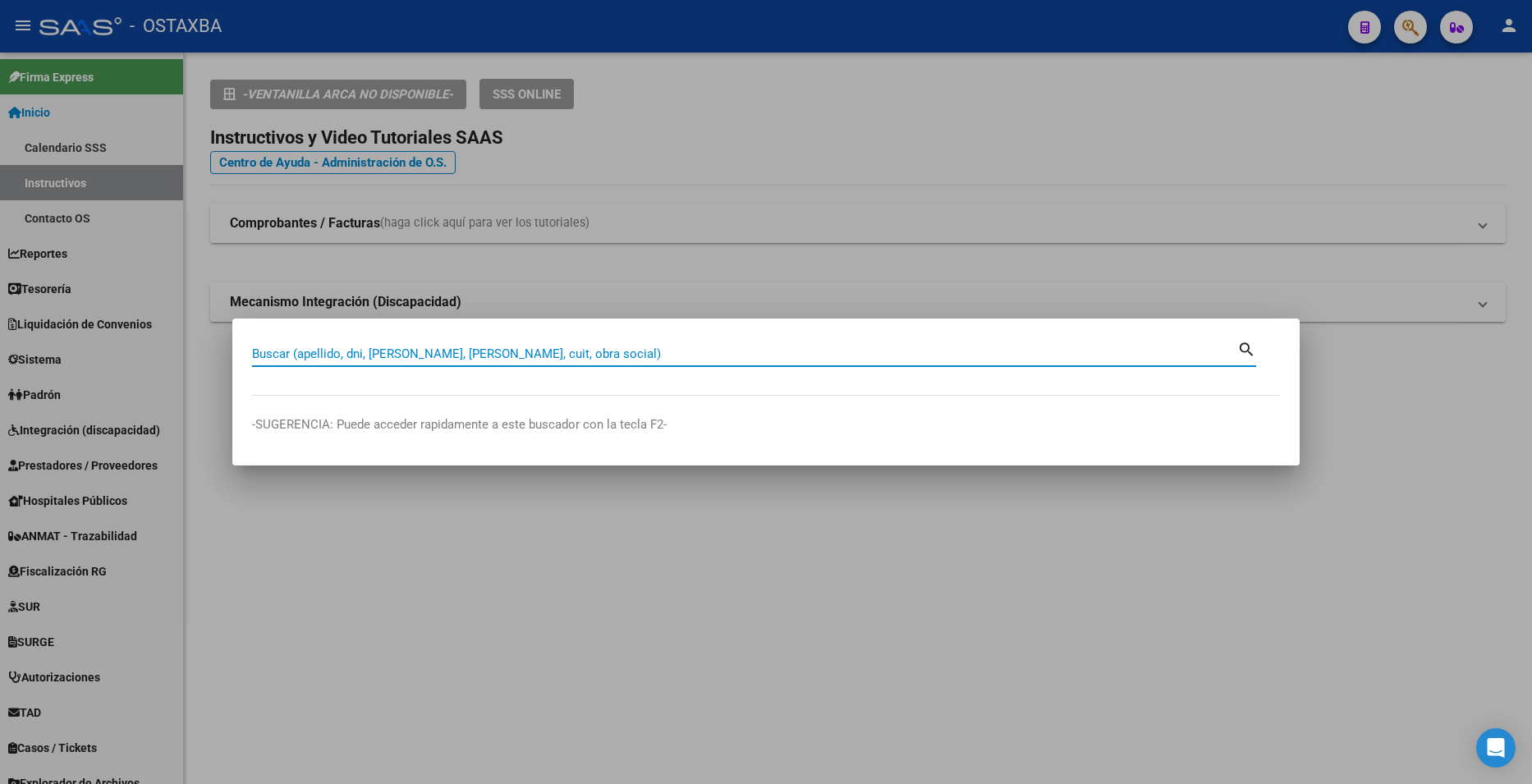
paste input "18445535"
type input "18445535"
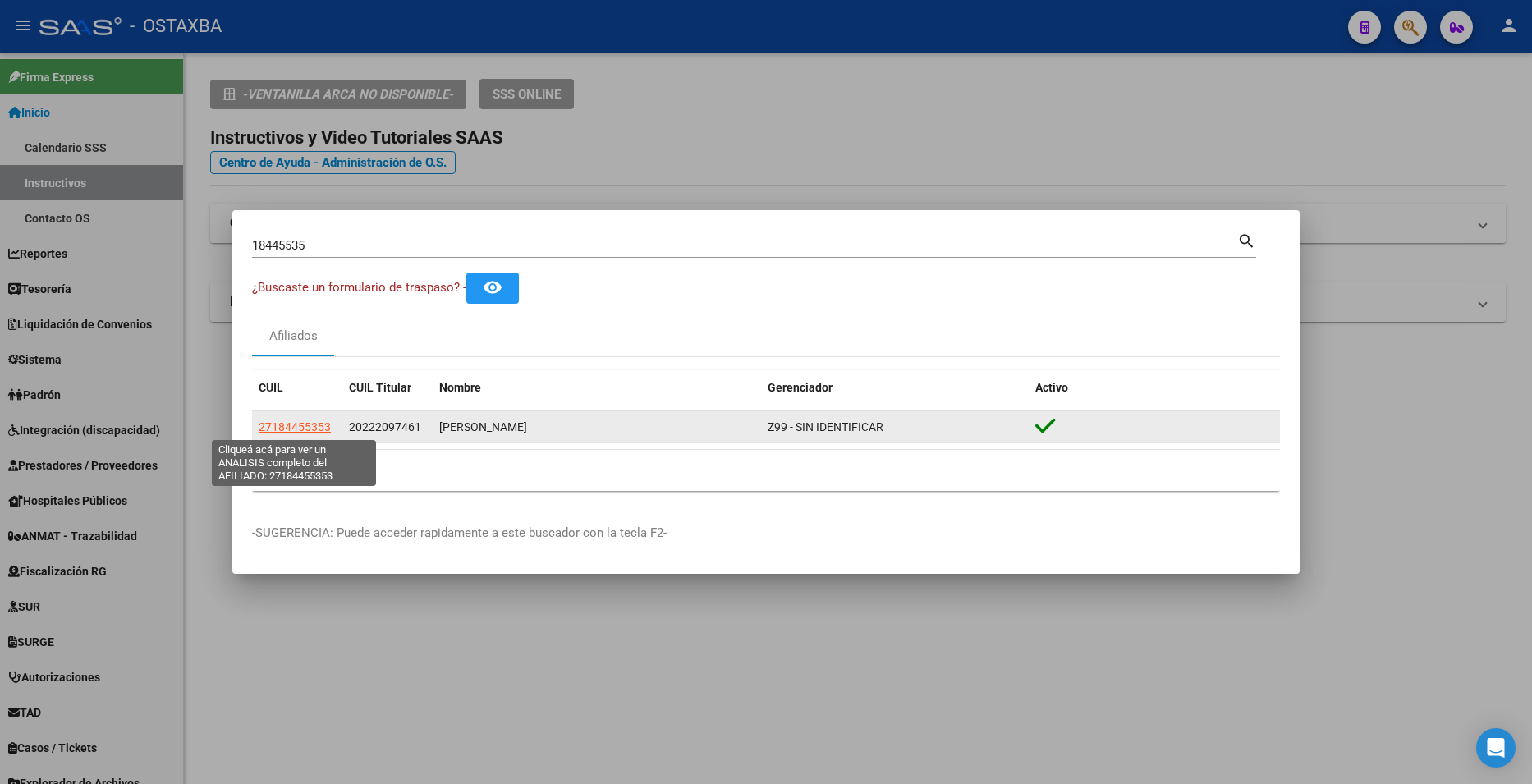
click at [265, 426] on span "27184455353" at bounding box center [294, 427] width 72 height 13
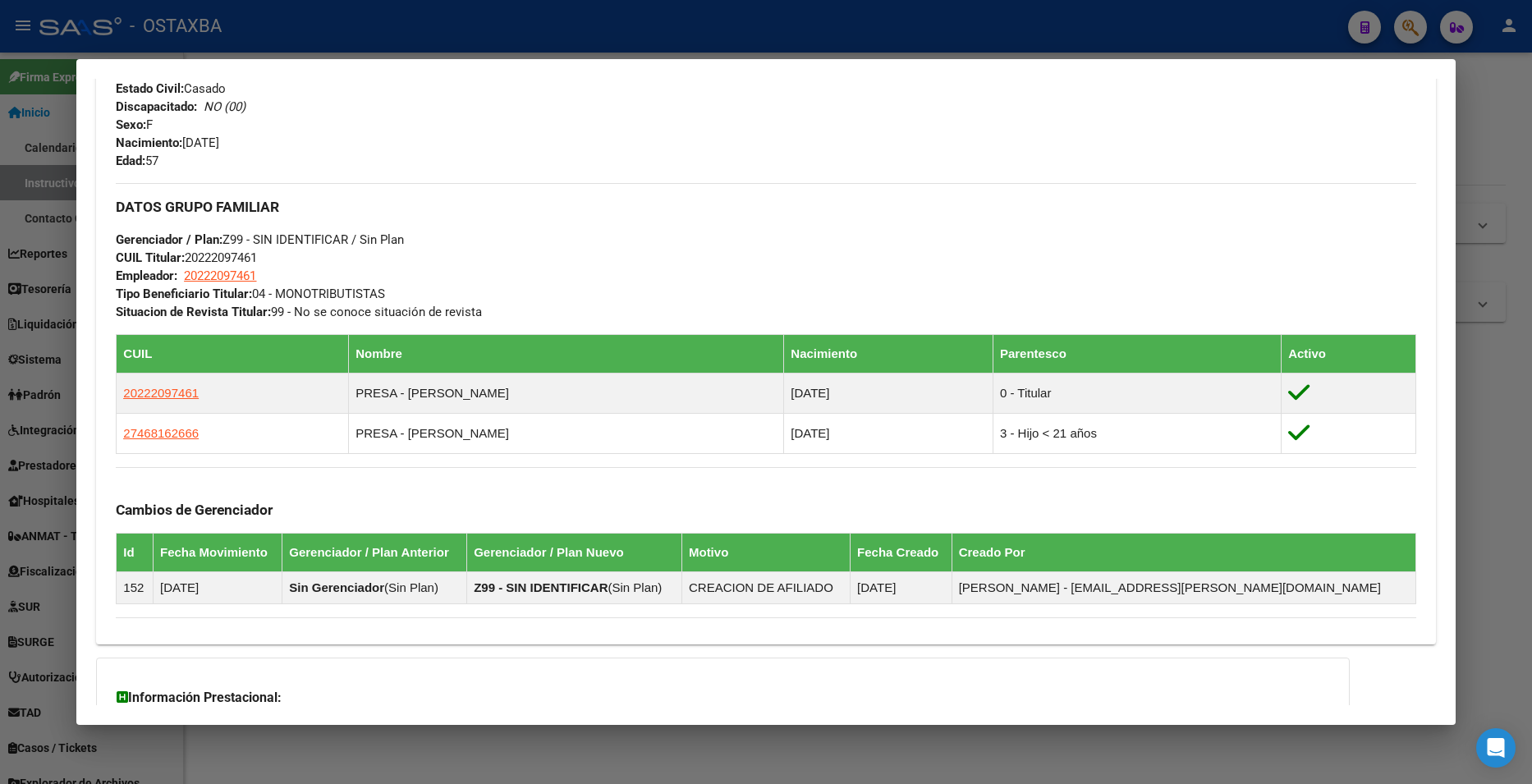
scroll to position [657, 0]
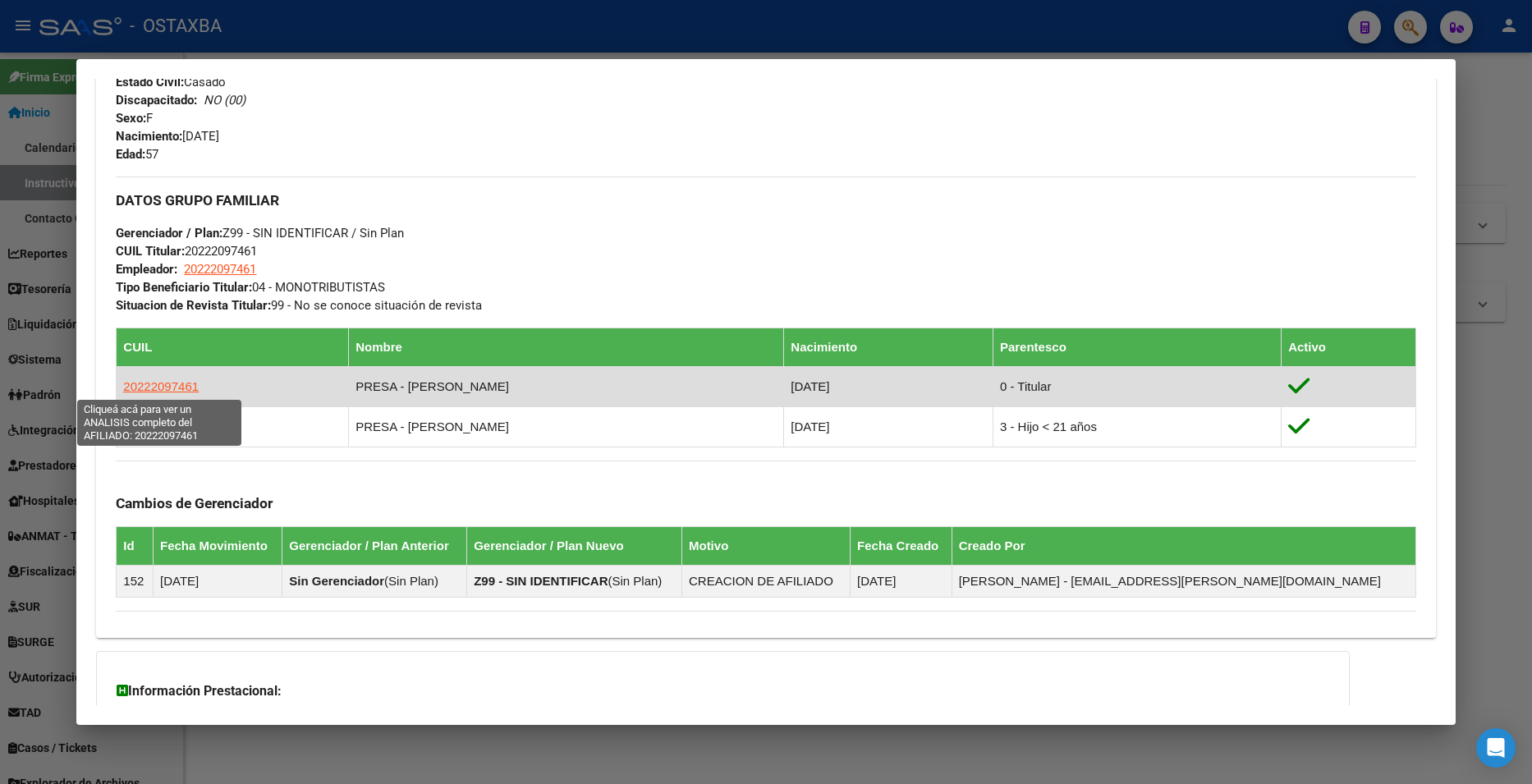
click at [169, 386] on span "20222097461" at bounding box center [160, 386] width 76 height 14
type textarea "20222097461"
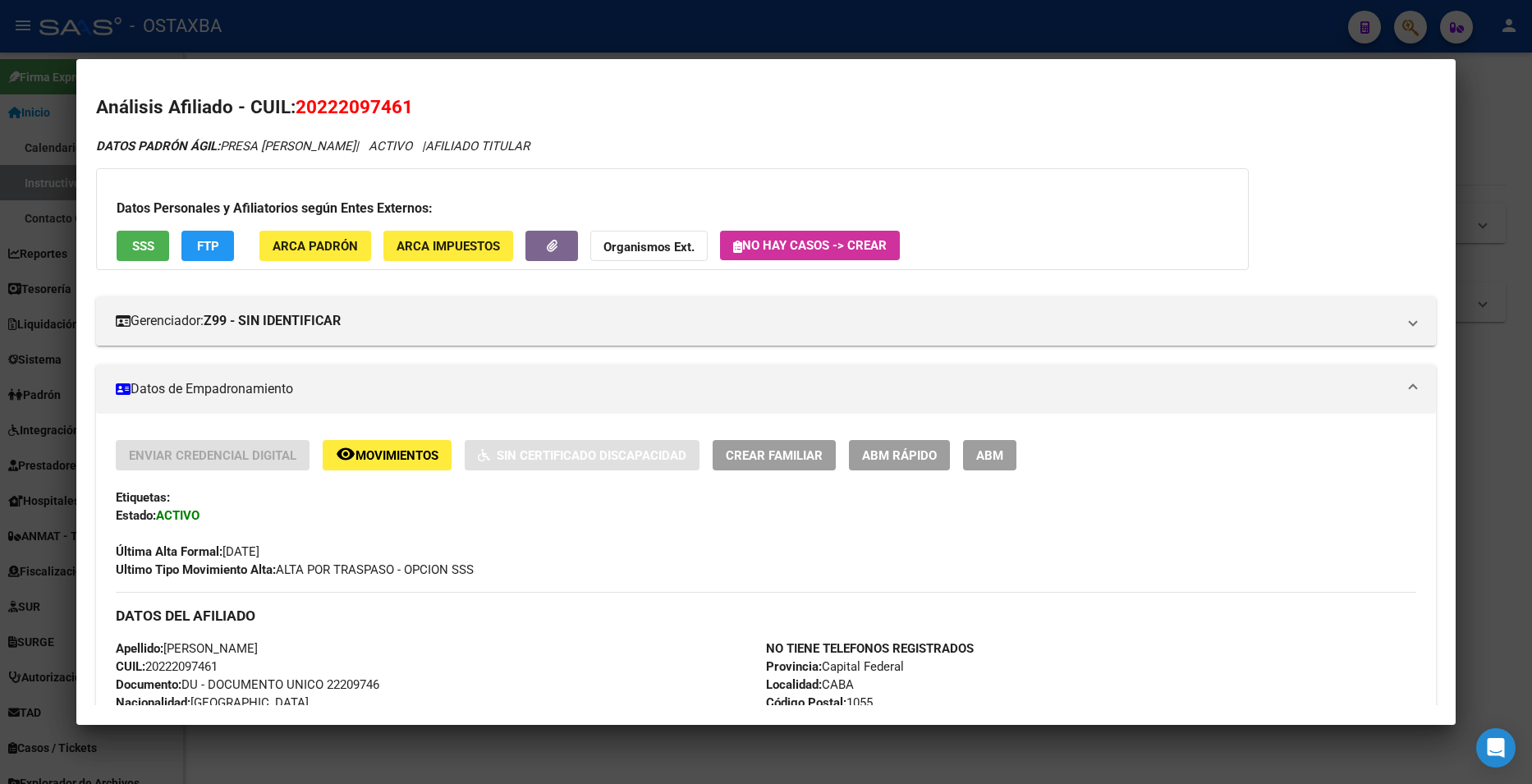
drag, startPoint x: 317, startPoint y: 107, endPoint x: 404, endPoint y: 110, distance: 87.1
click at [404, 110] on span "20222097461" at bounding box center [354, 106] width 117 height 21
copy span "22209746"
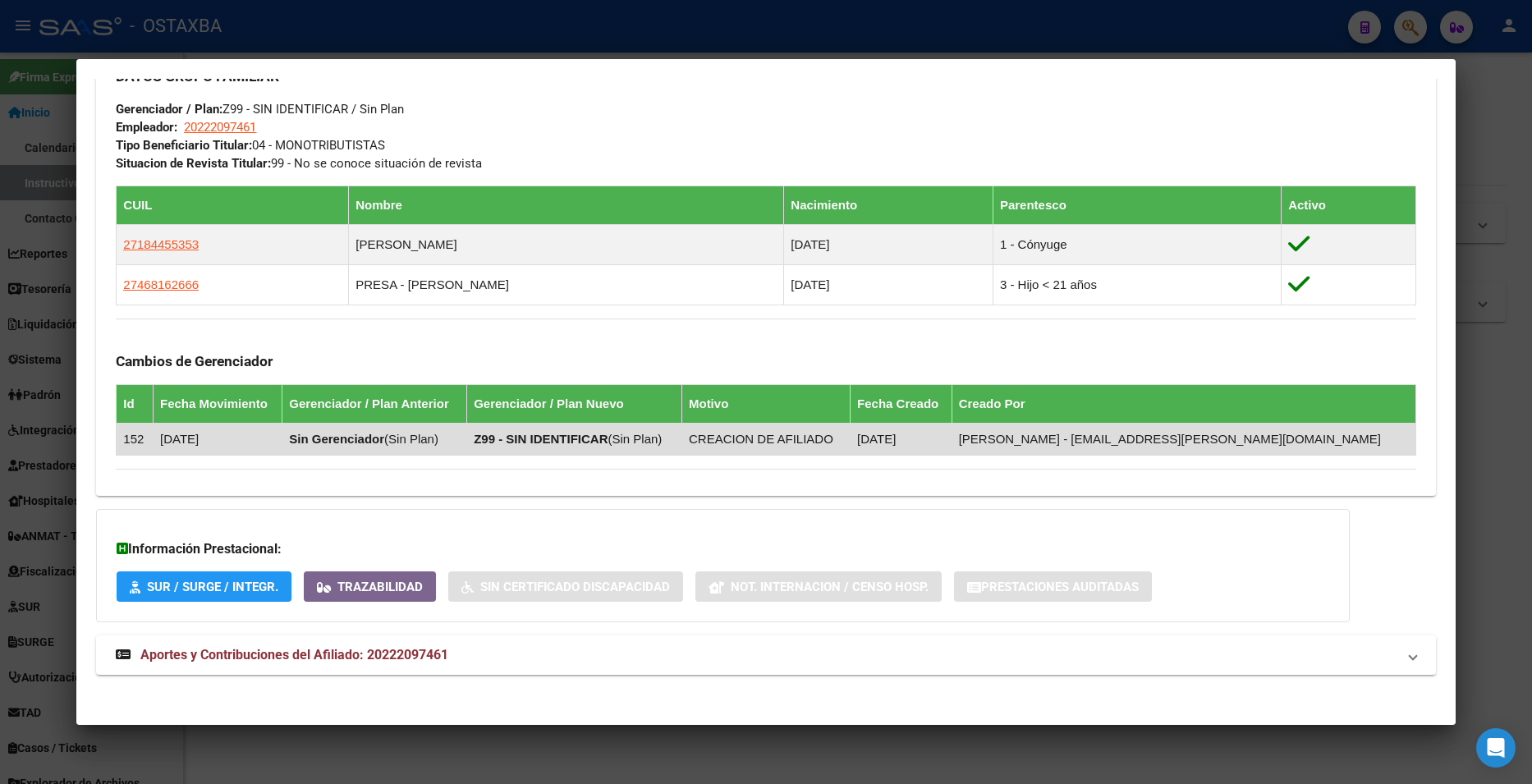
scroll to position [786, 0]
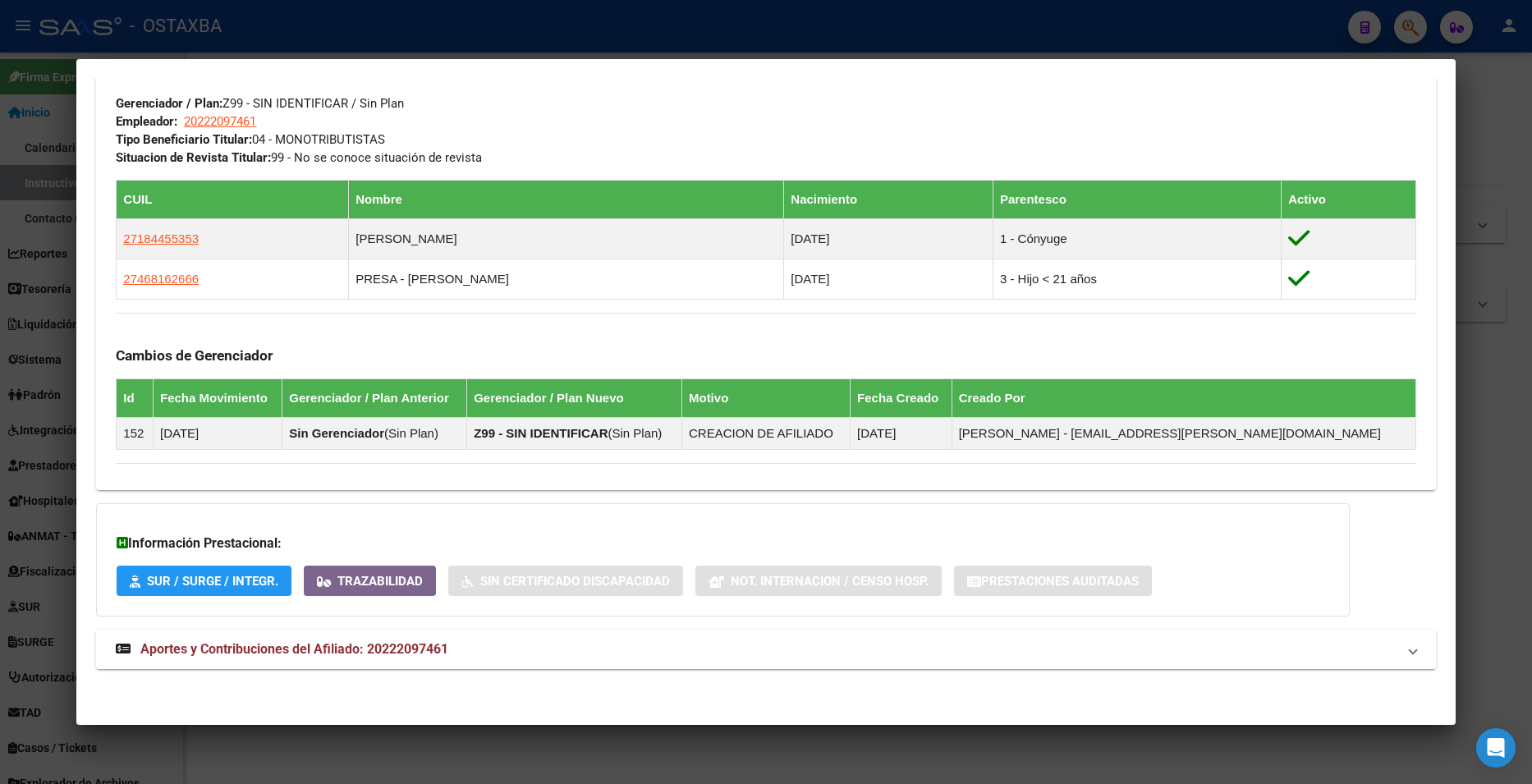
click at [517, 660] on mat-expansion-panel-header "Aportes y Contribuciones del Afiliado: 20222097461" at bounding box center [766, 648] width 1339 height 39
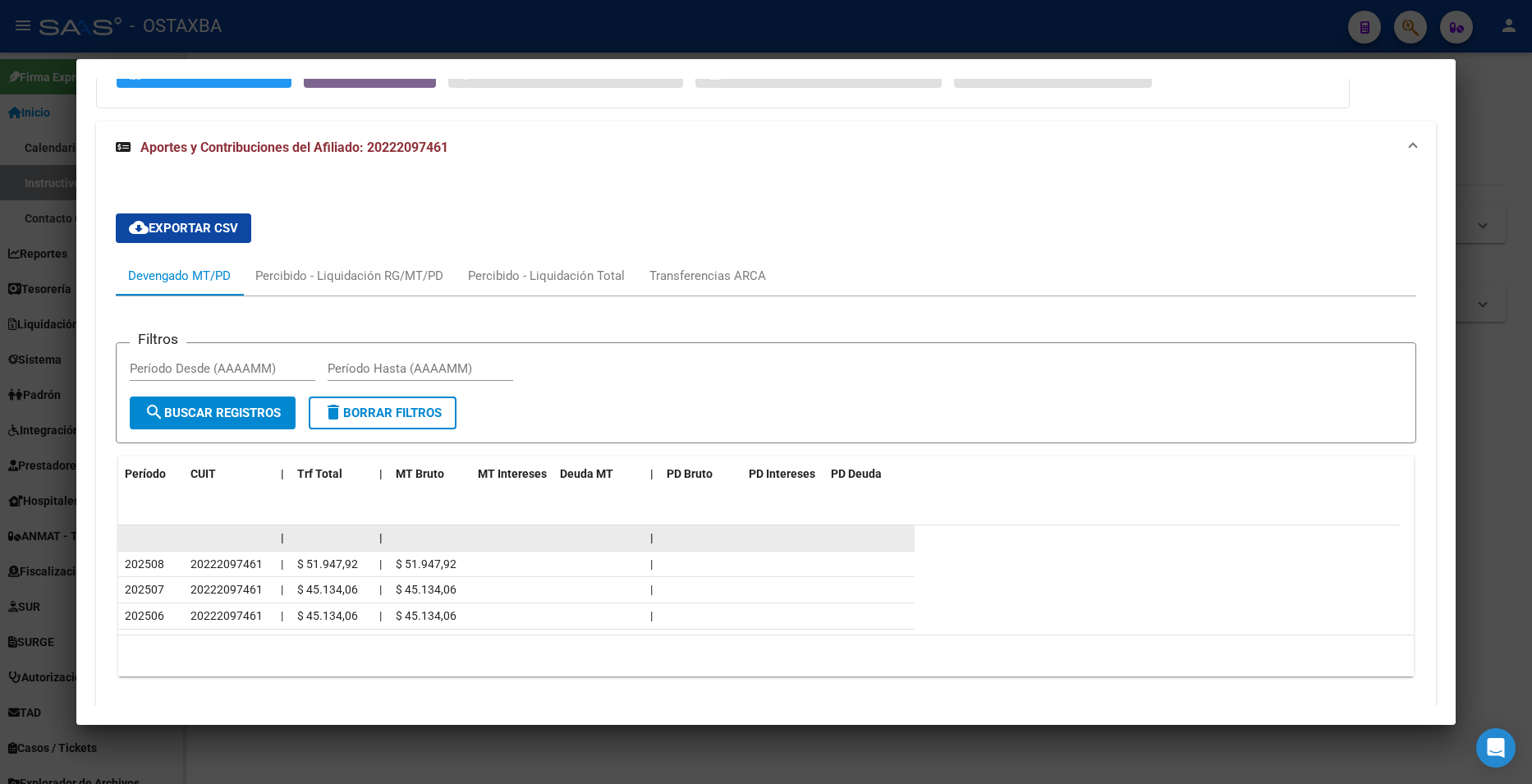
scroll to position [1341, 0]
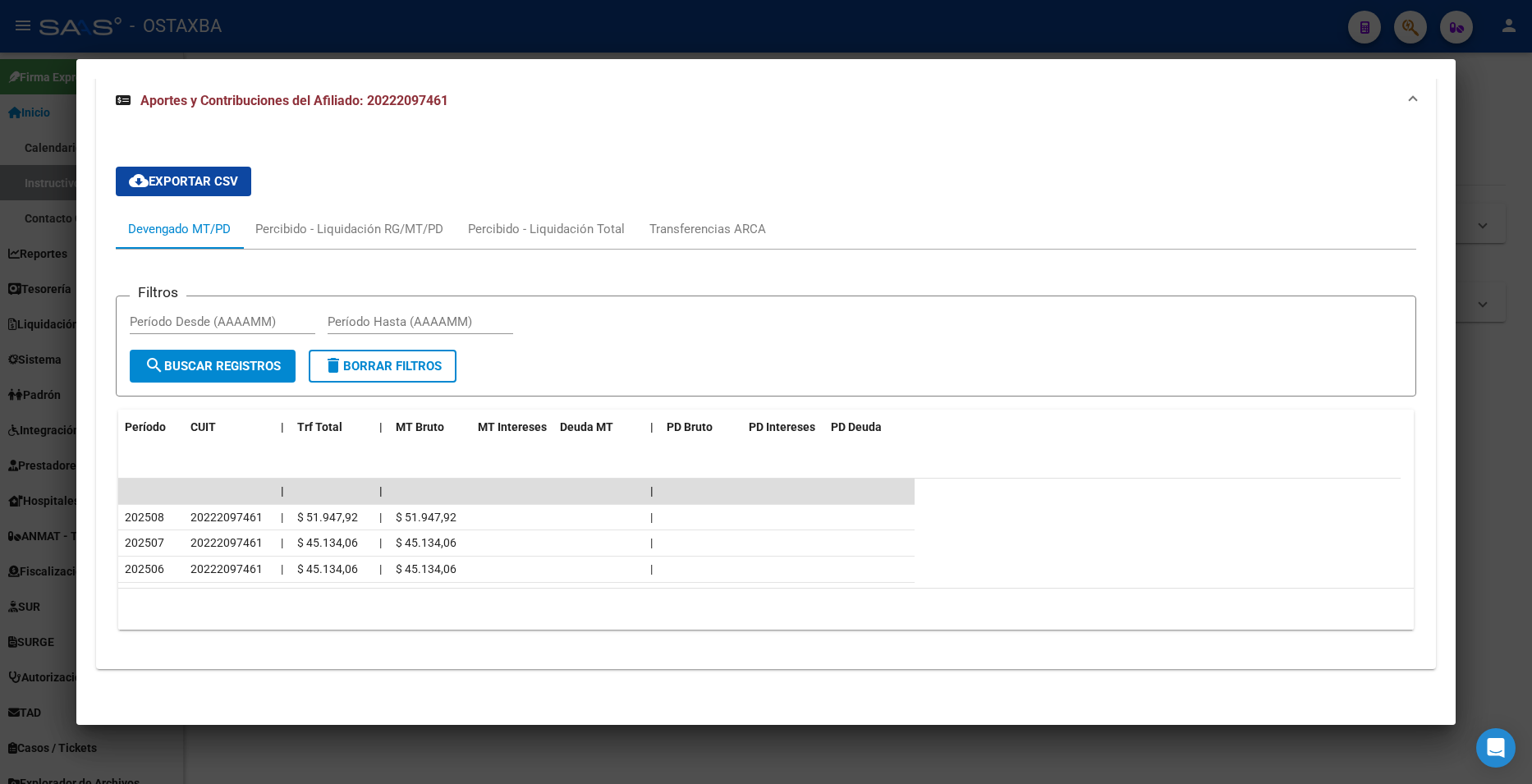
click at [1242, 46] on div at bounding box center [766, 392] width 1532 height 784
